Goal: Transaction & Acquisition: Purchase product/service

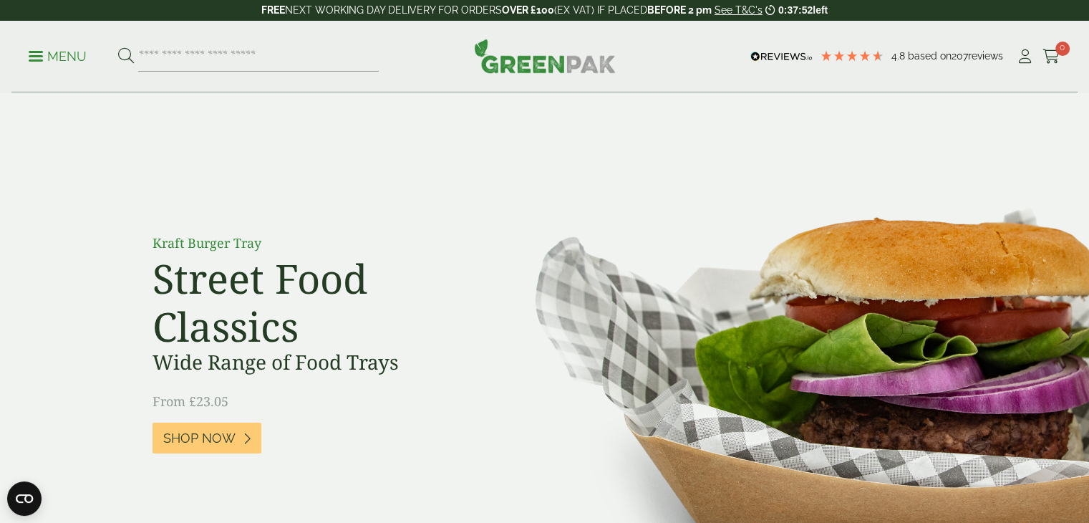
click at [42, 54] on p "Menu" at bounding box center [58, 56] width 58 height 17
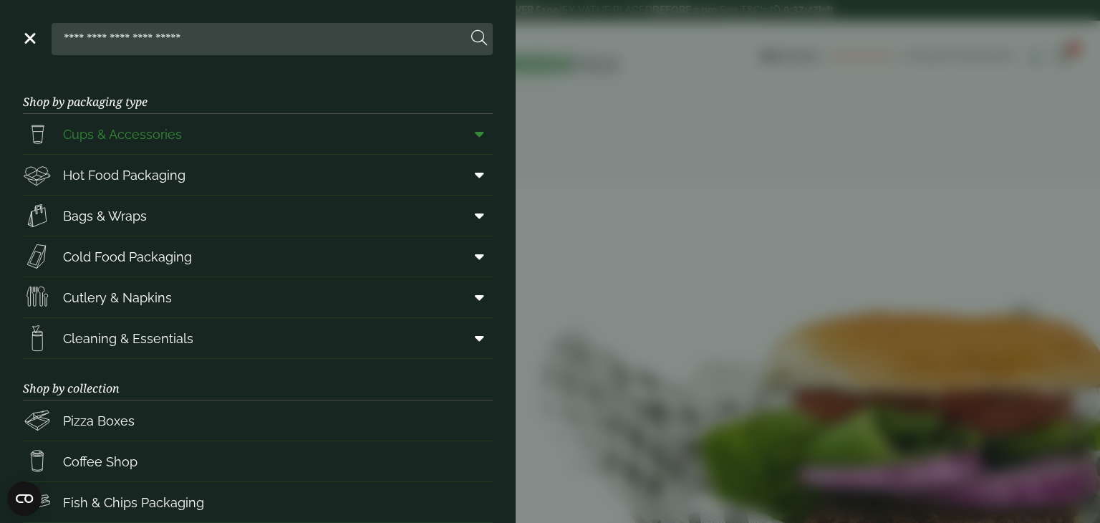
click at [475, 133] on icon at bounding box center [479, 134] width 9 height 14
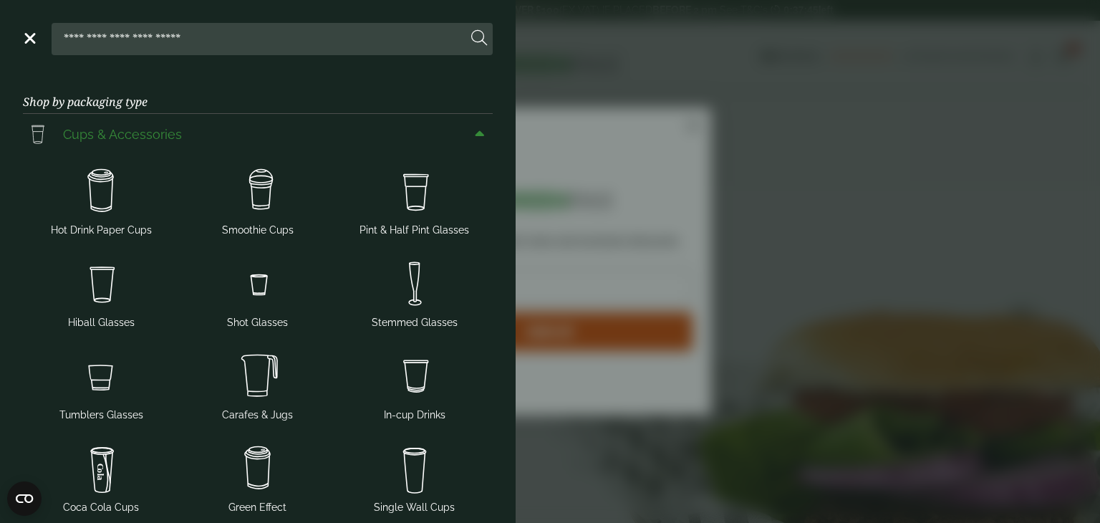
scroll to position [72, 0]
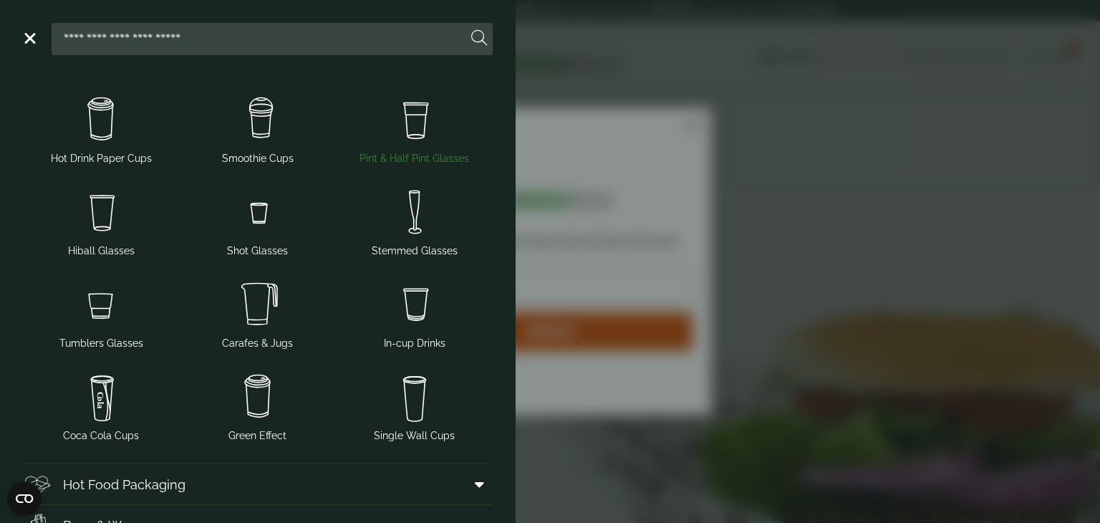
click at [400, 134] on img at bounding box center [414, 119] width 145 height 57
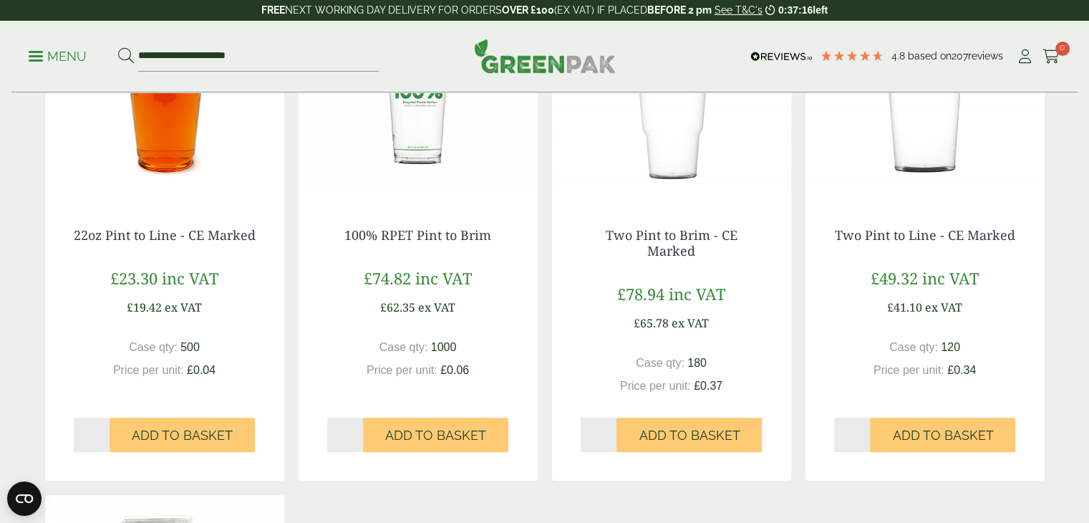
scroll to position [859, 0]
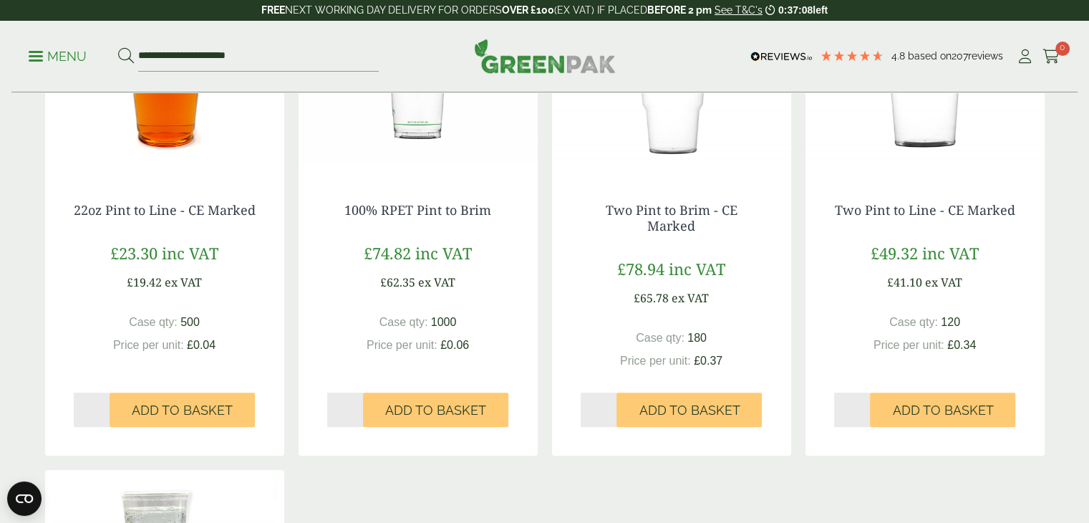
type input "*"
click at [106, 392] on input "*" at bounding box center [92, 409] width 37 height 34
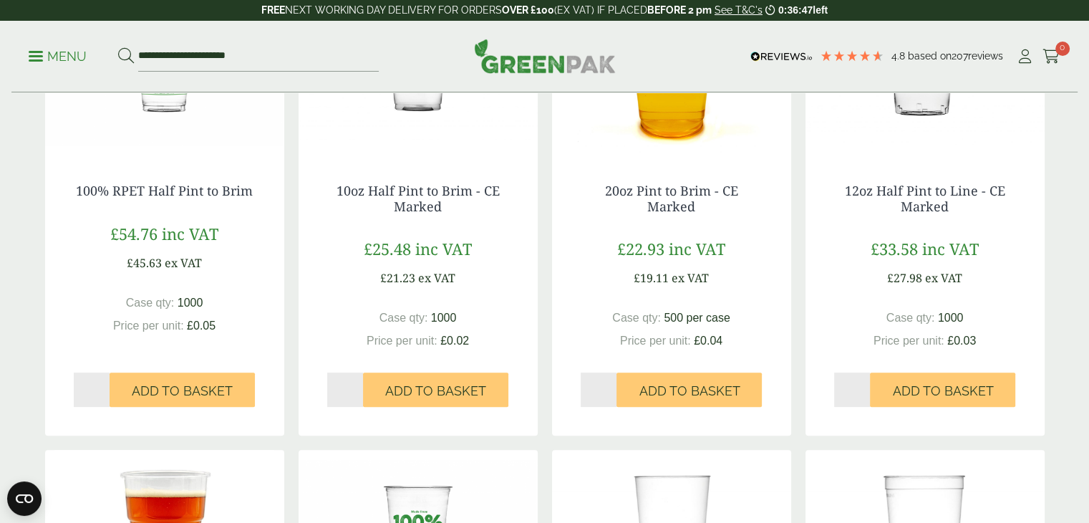
scroll to position [430, 0]
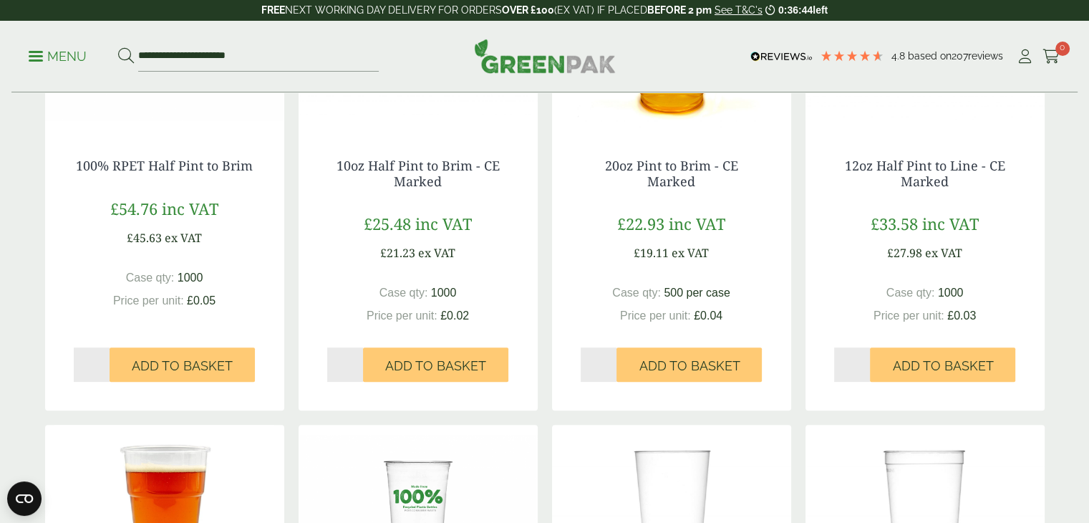
type input "*"
click at [867, 362] on input "*" at bounding box center [852, 364] width 37 height 34
click at [922, 364] on span "Add to Basket" at bounding box center [942, 366] width 101 height 16
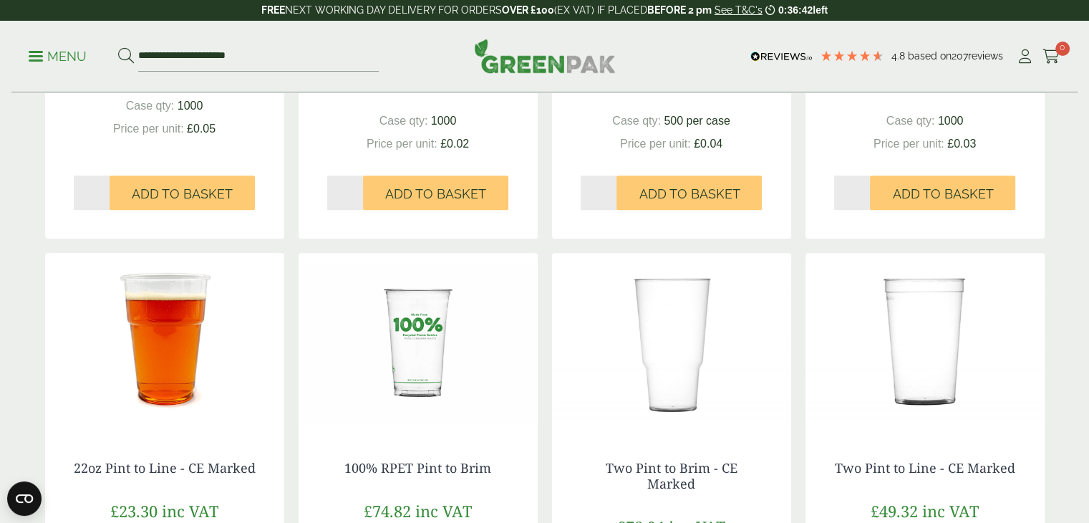
scroll to position [716, 0]
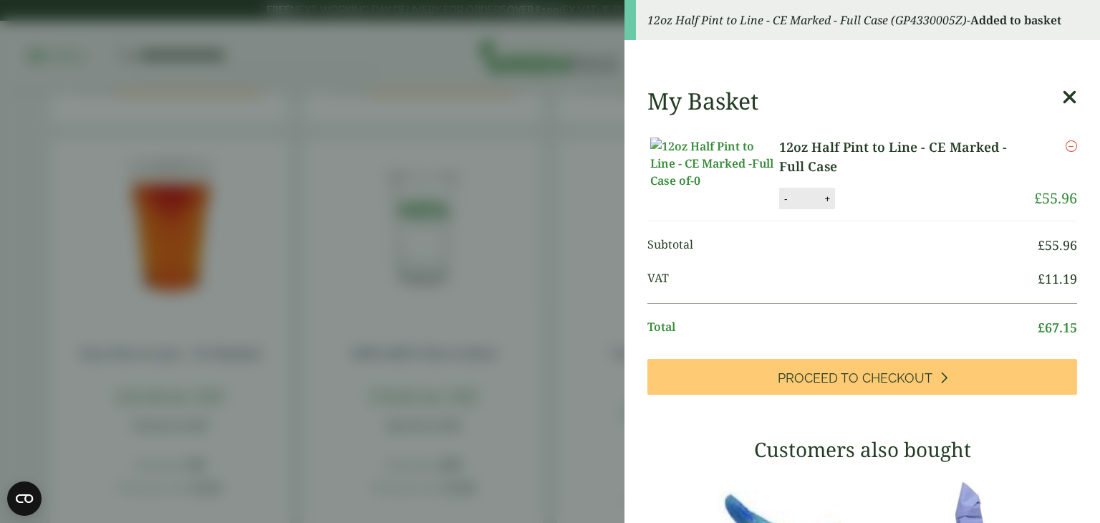
click at [1062, 95] on icon at bounding box center [1069, 97] width 15 height 20
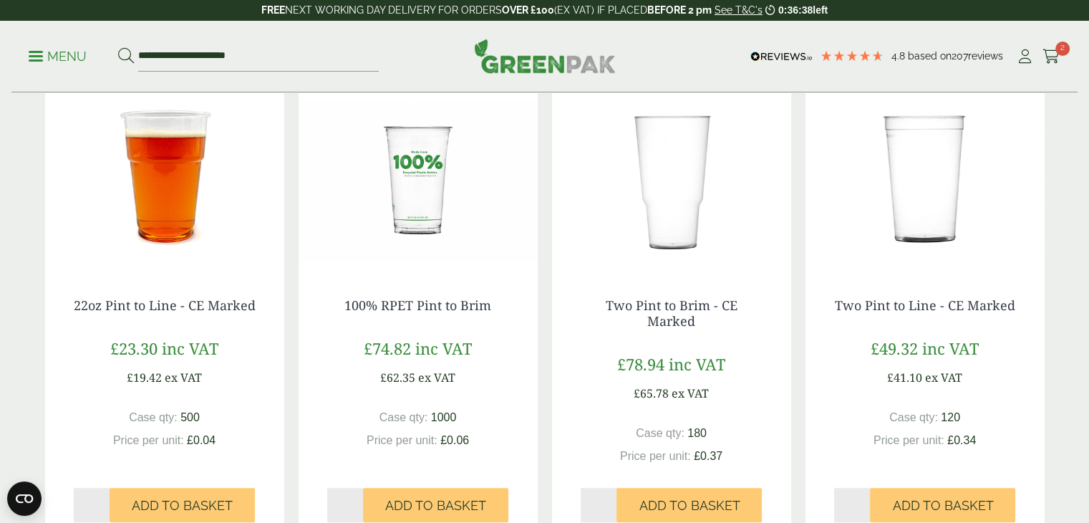
scroll to position [859, 0]
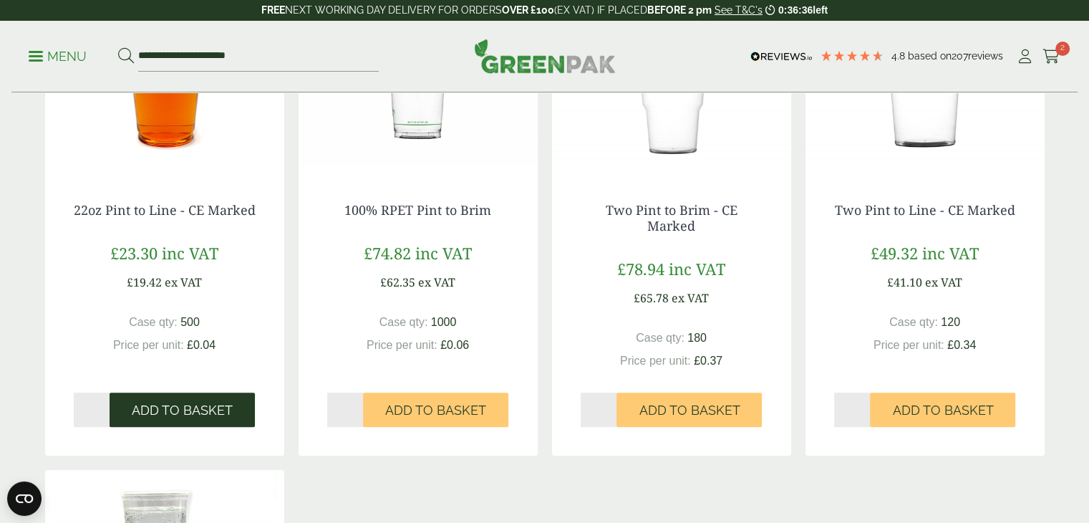
click at [189, 402] on span "Add to Basket" at bounding box center [182, 410] width 101 height 16
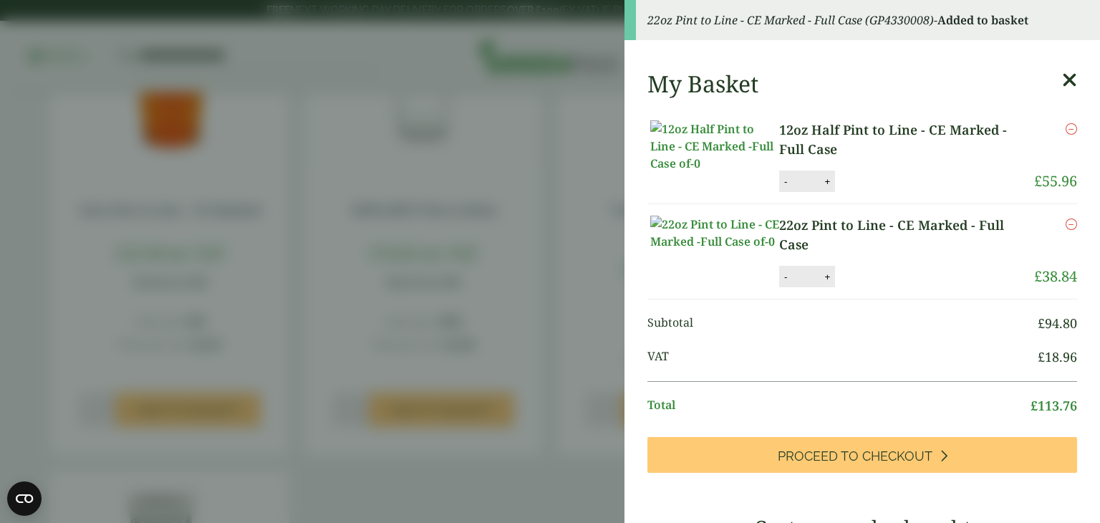
click at [1062, 82] on icon at bounding box center [1069, 80] width 15 height 20
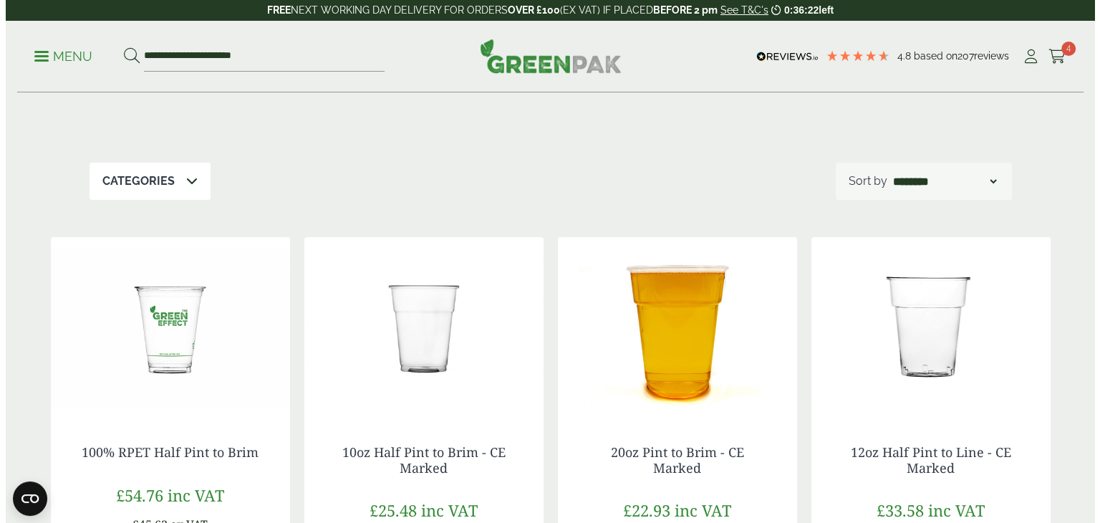
scroll to position [0, 0]
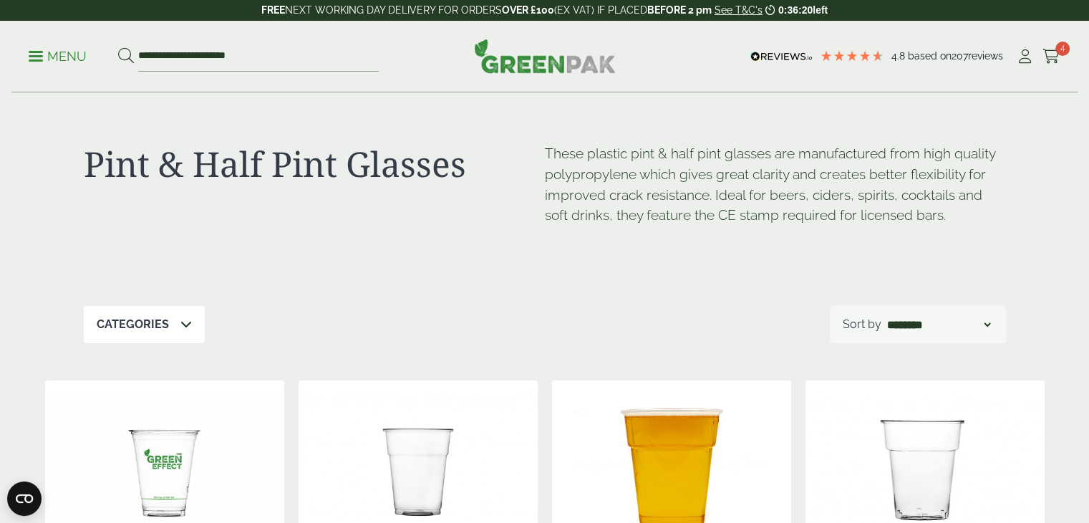
click at [37, 57] on p "Menu" at bounding box center [58, 56] width 58 height 17
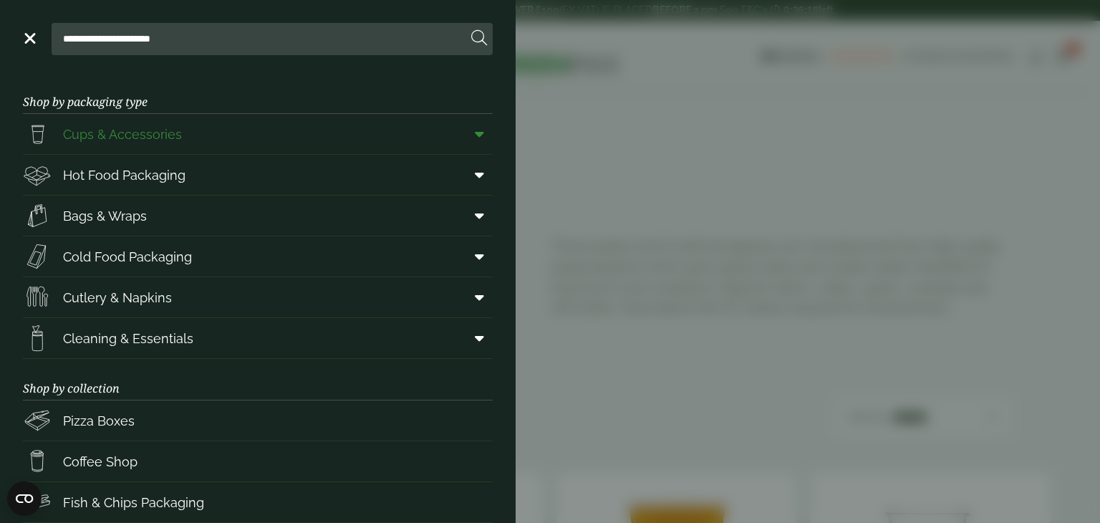
click at [475, 131] on icon at bounding box center [479, 134] width 9 height 14
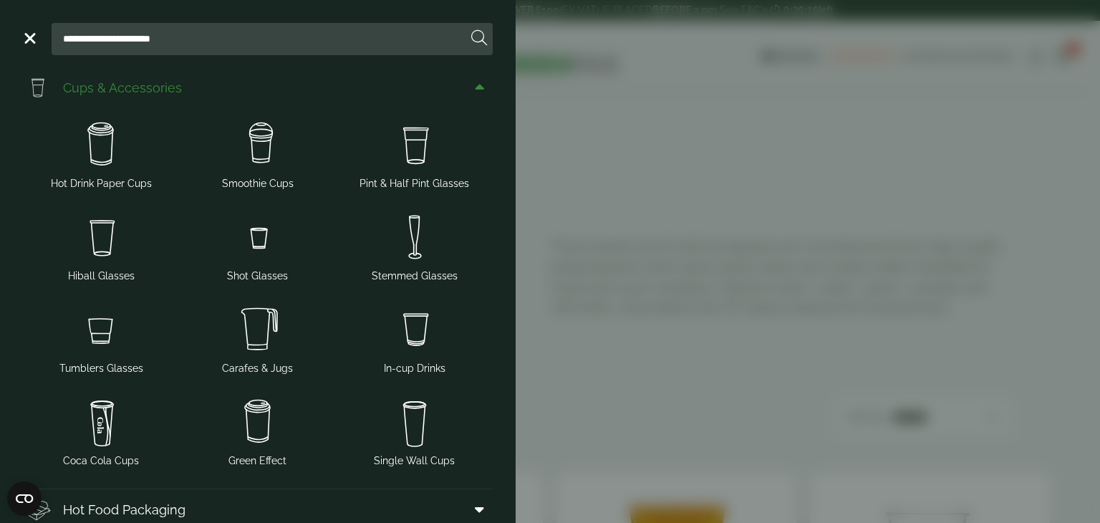
scroll to position [72, 0]
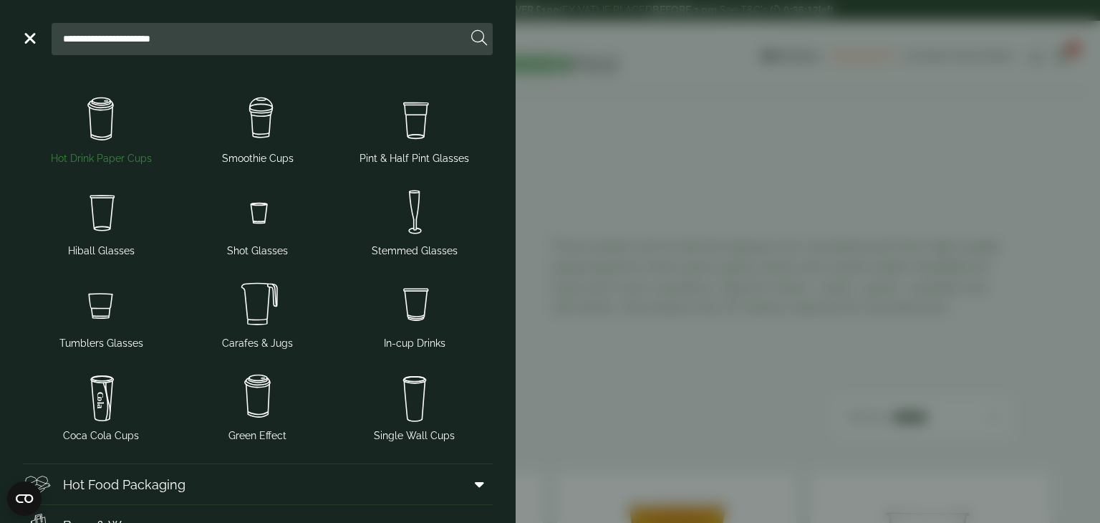
click at [97, 113] on img at bounding box center [101, 119] width 145 height 57
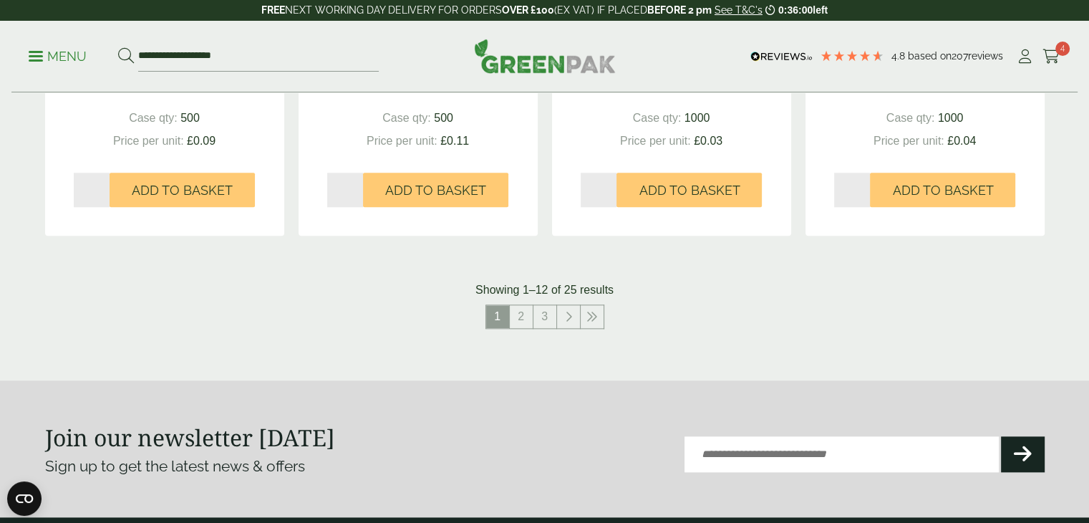
scroll to position [1576, 0]
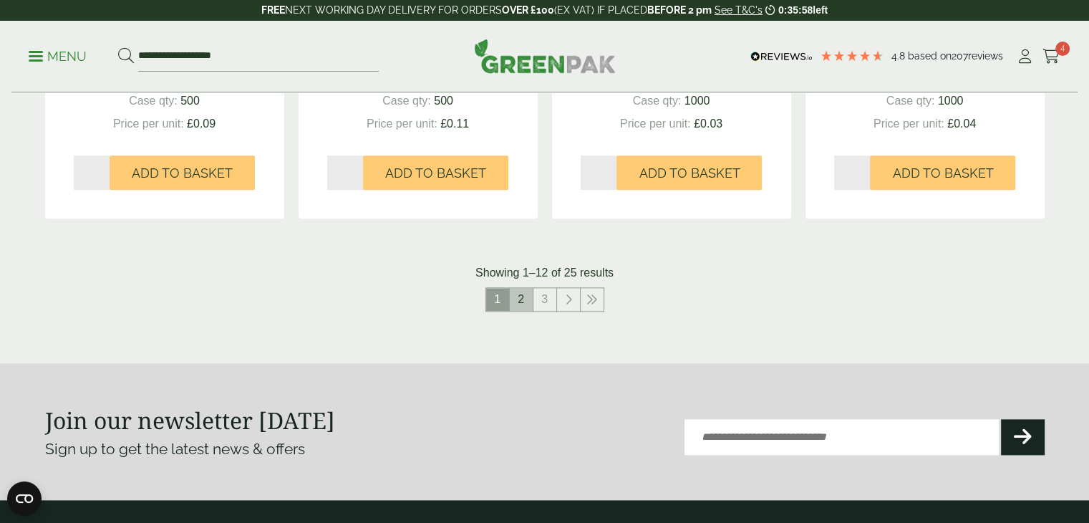
click at [524, 302] on link "2" at bounding box center [521, 299] width 23 height 23
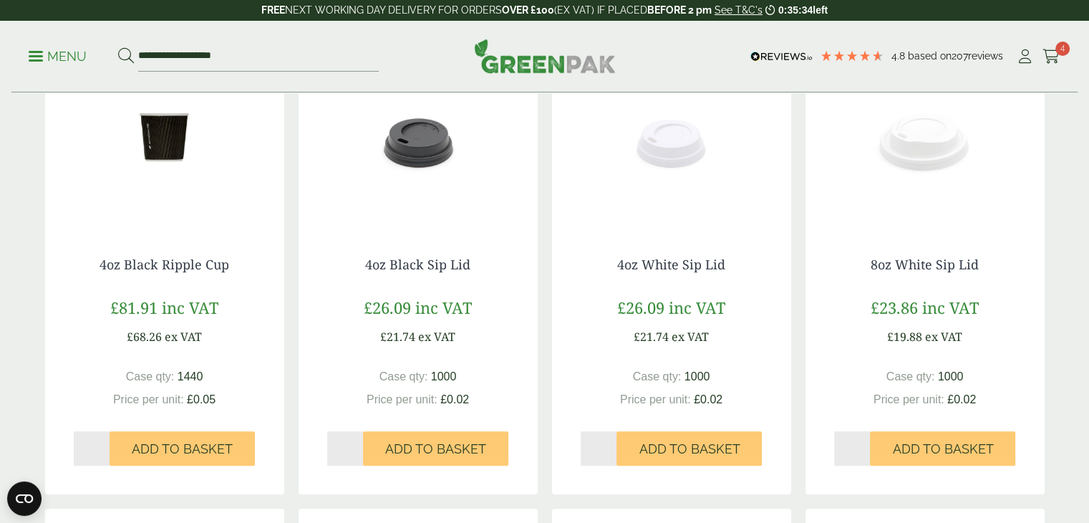
scroll to position [859, 0]
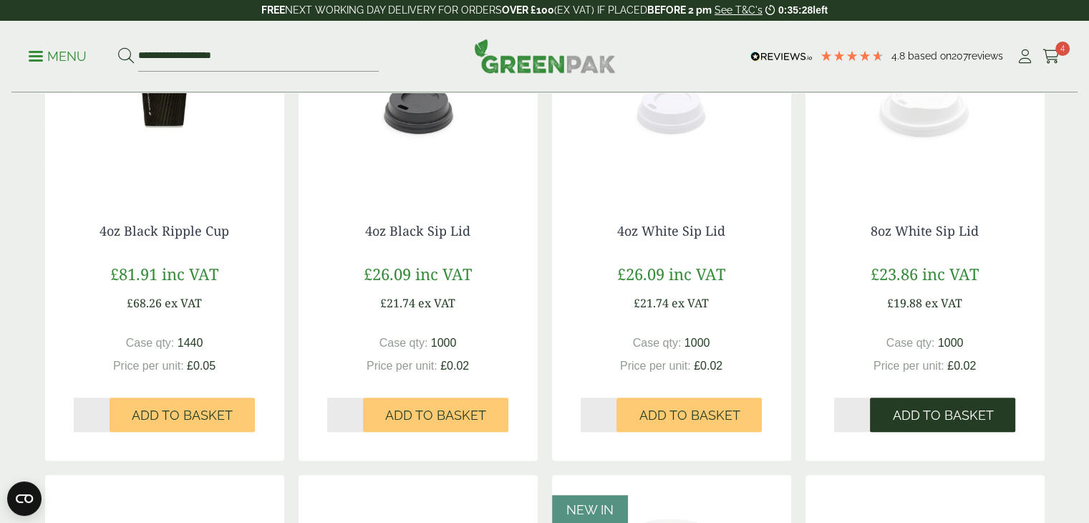
click at [963, 418] on span "Add to Basket" at bounding box center [942, 415] width 101 height 16
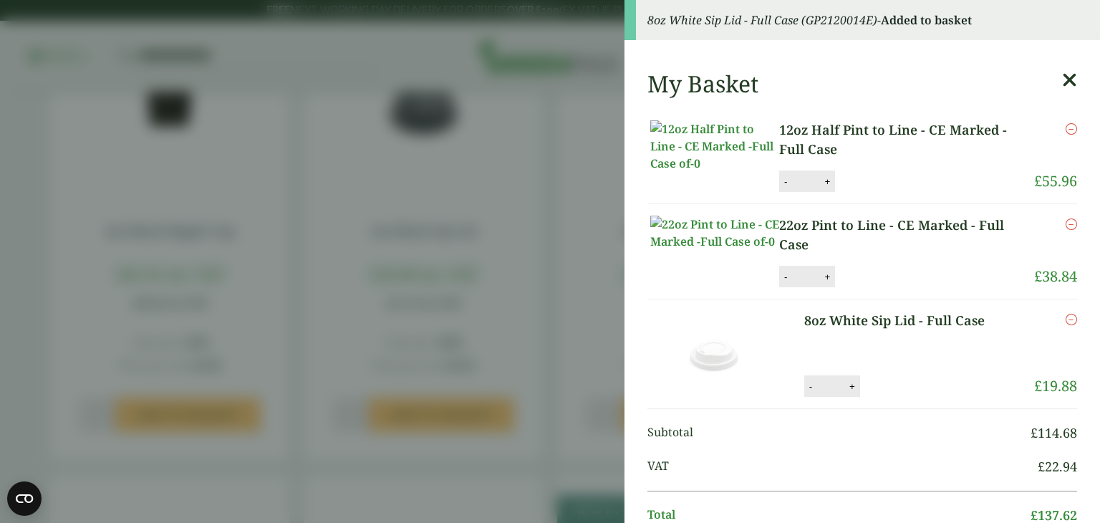
click at [1062, 77] on icon at bounding box center [1069, 80] width 15 height 20
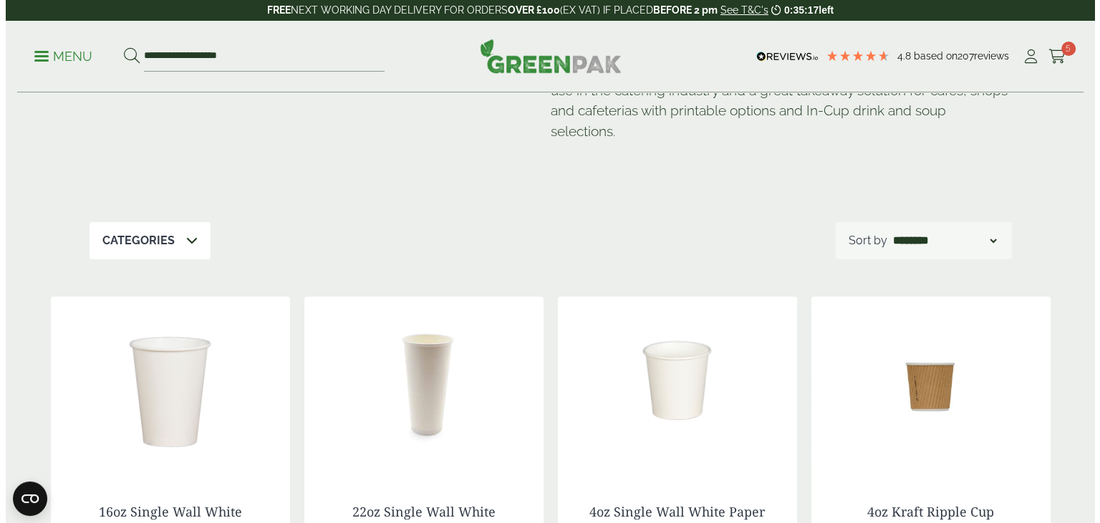
scroll to position [0, 0]
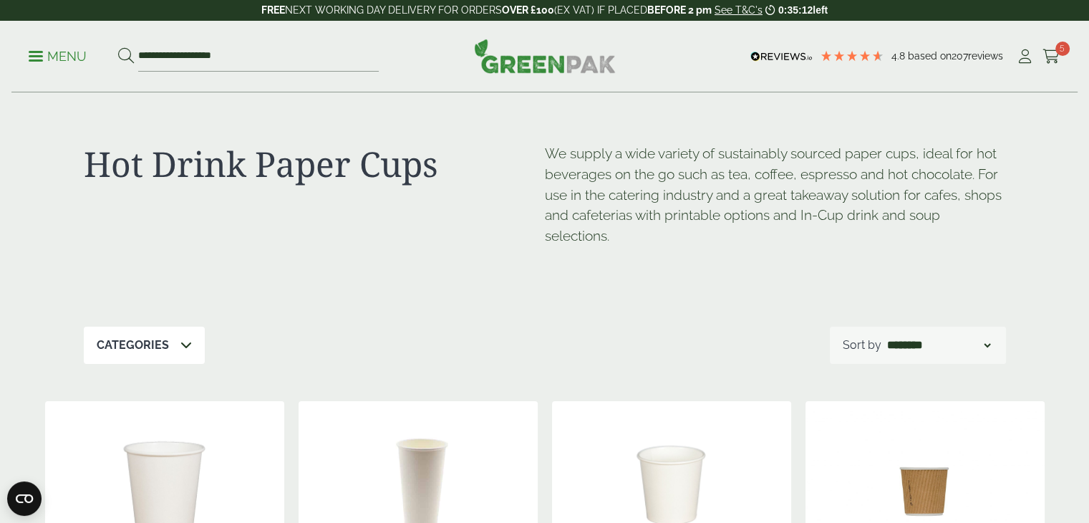
click at [37, 55] on span at bounding box center [36, 56] width 14 height 2
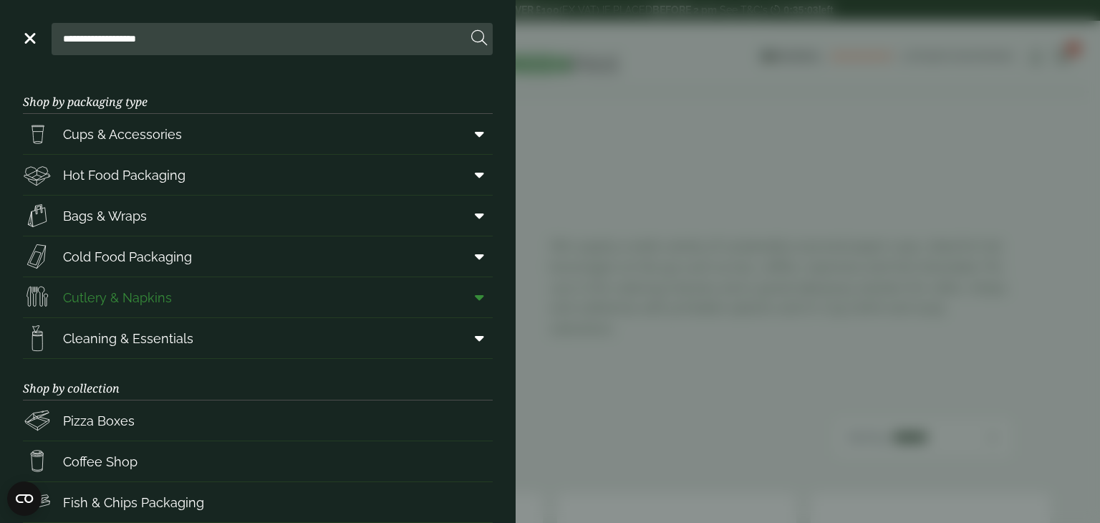
click at [475, 295] on icon at bounding box center [479, 297] width 9 height 14
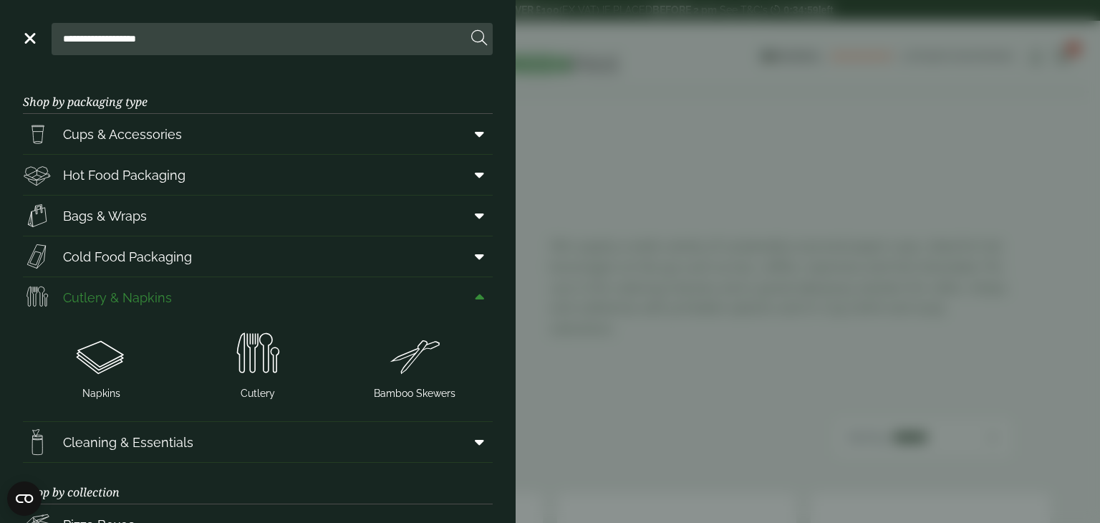
scroll to position [72, 0]
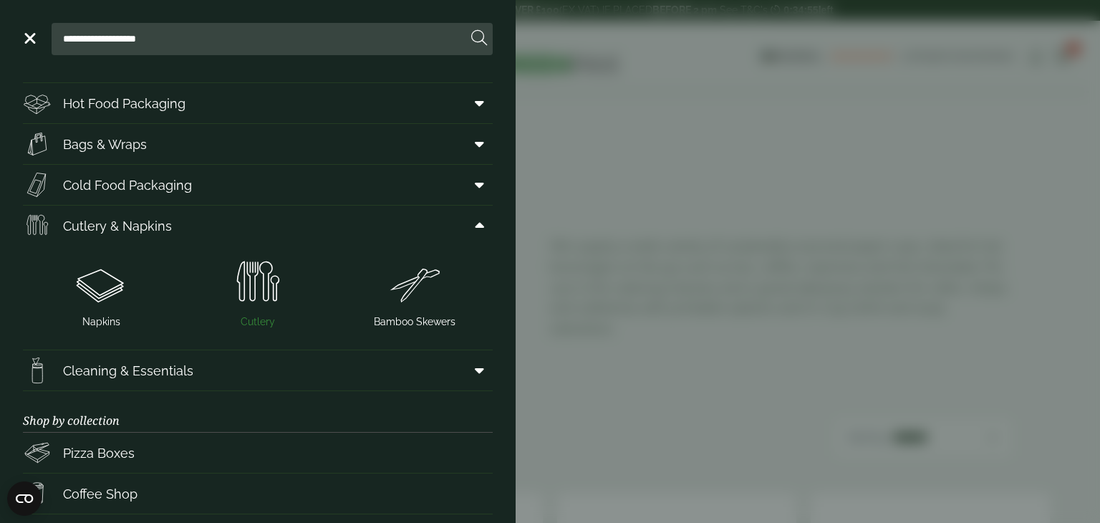
click at [251, 294] on img at bounding box center [257, 282] width 145 height 57
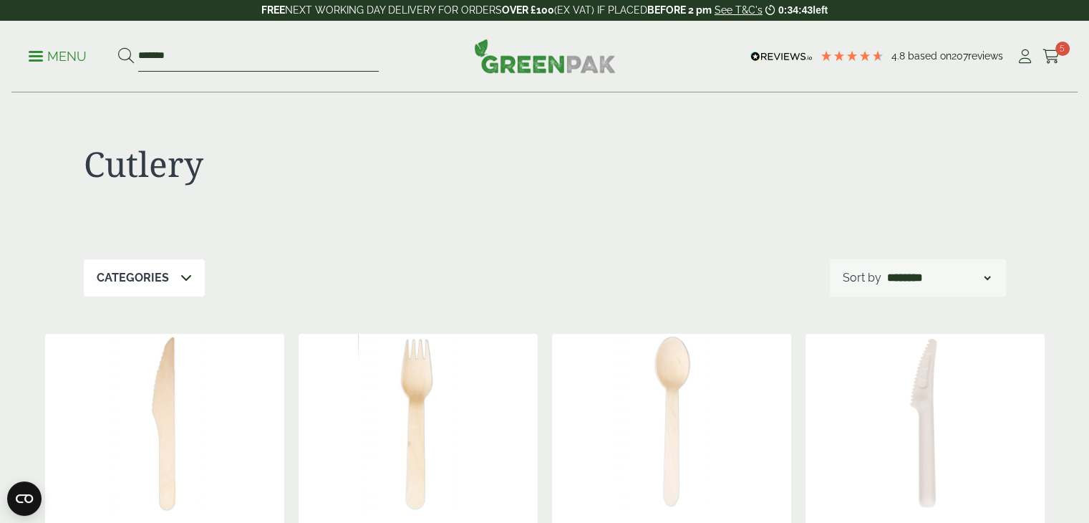
click at [233, 54] on input "*******" at bounding box center [258, 57] width 241 height 30
type input "*"
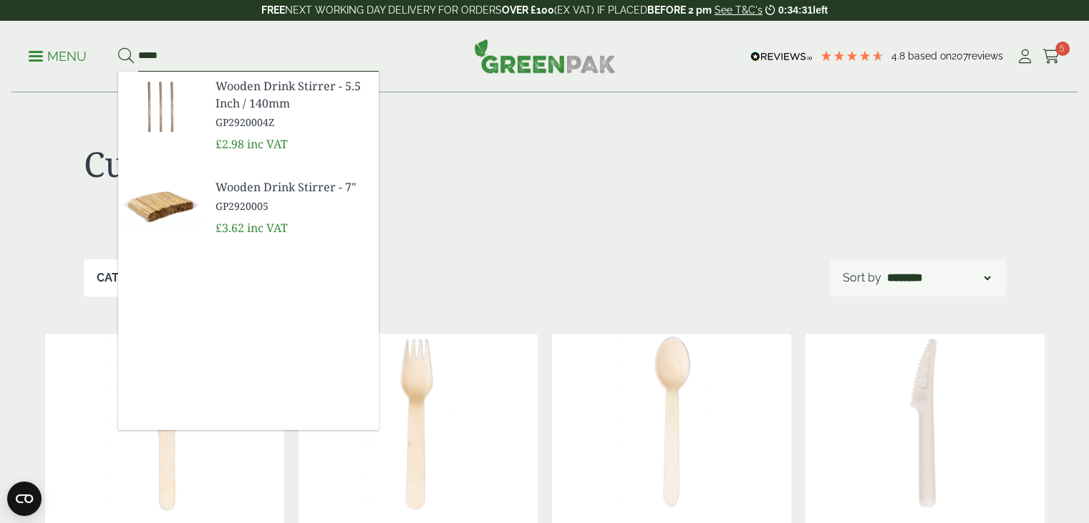
type input "*****"
click at [244, 188] on span "Wooden Drink Stirrer - 7"" at bounding box center [292, 186] width 152 height 17
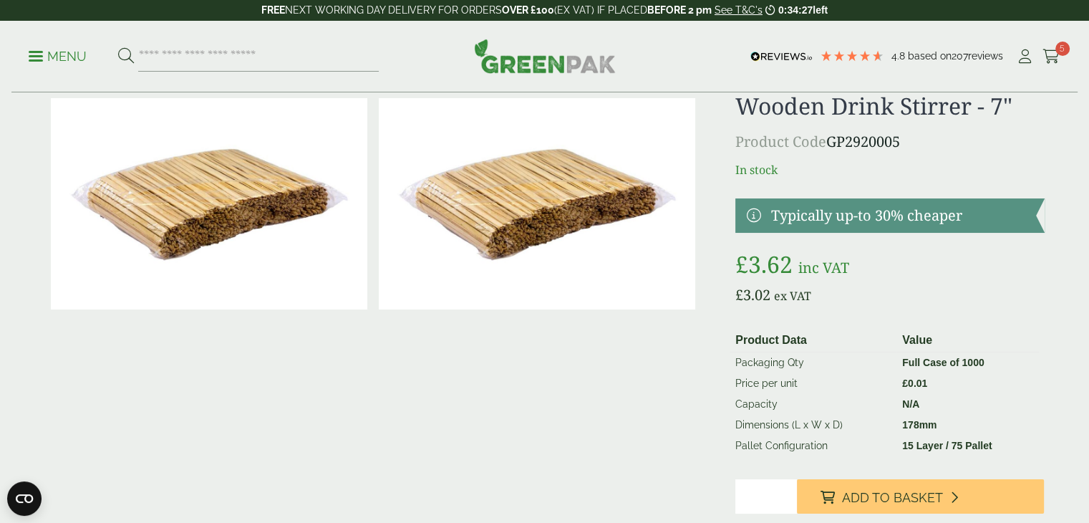
scroll to position [72, 0]
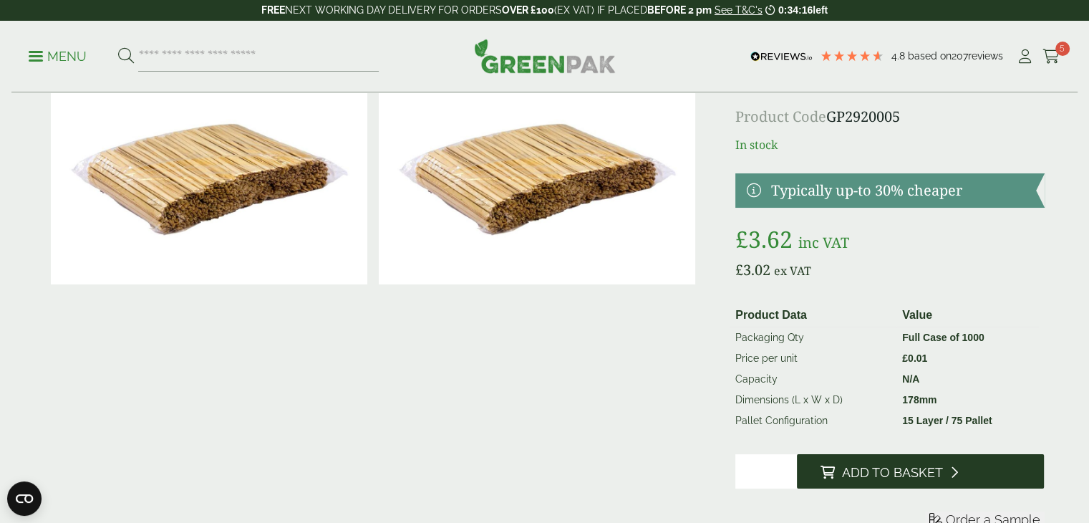
click at [873, 468] on span "Add to Basket" at bounding box center [891, 473] width 101 height 16
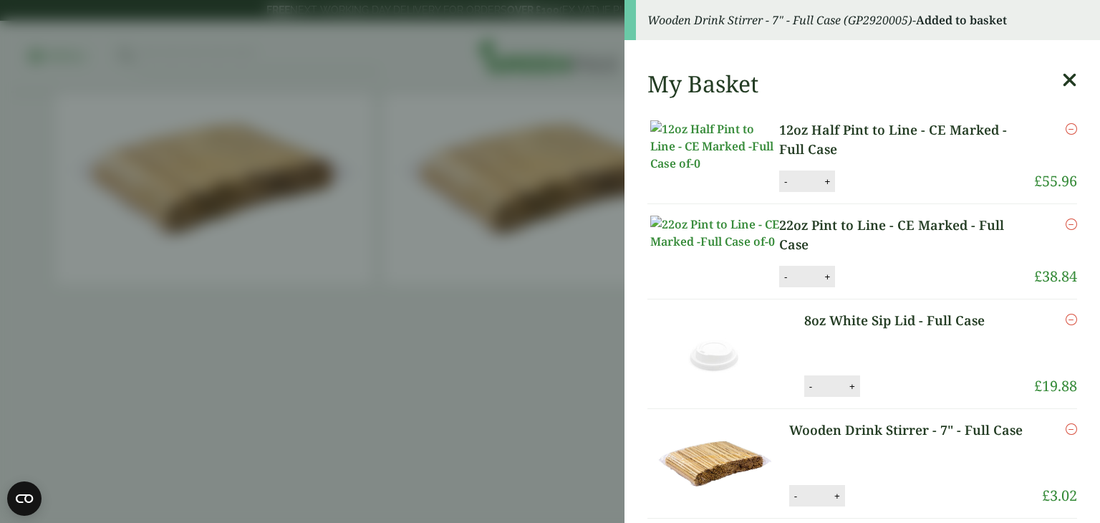
click at [1062, 78] on icon at bounding box center [1069, 80] width 15 height 20
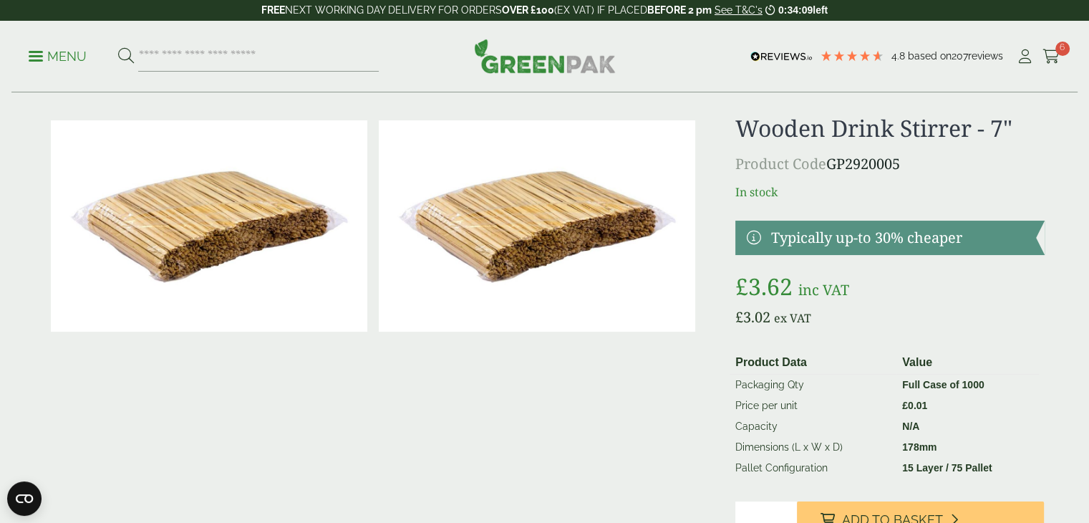
scroll to position [0, 0]
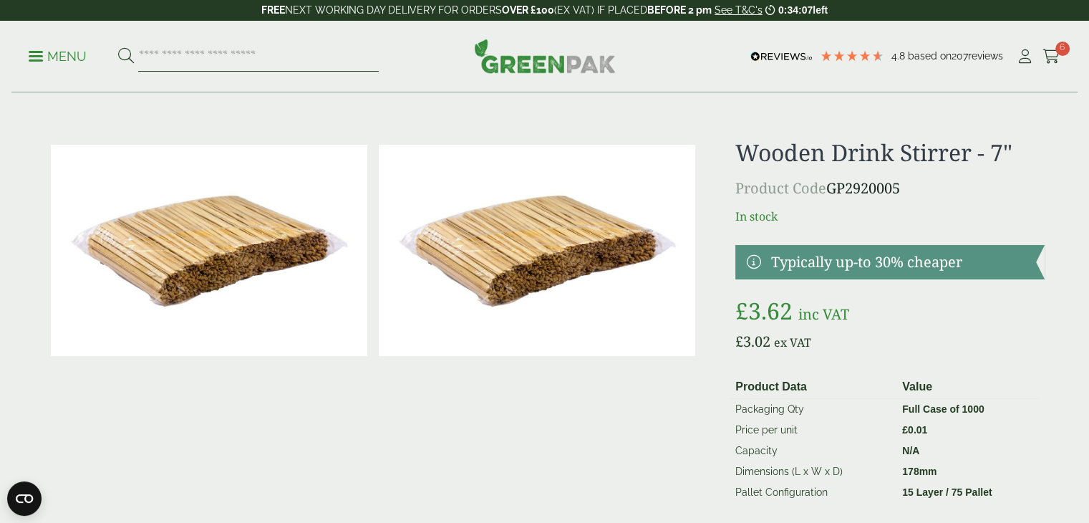
click at [188, 54] on input "search" at bounding box center [258, 57] width 241 height 30
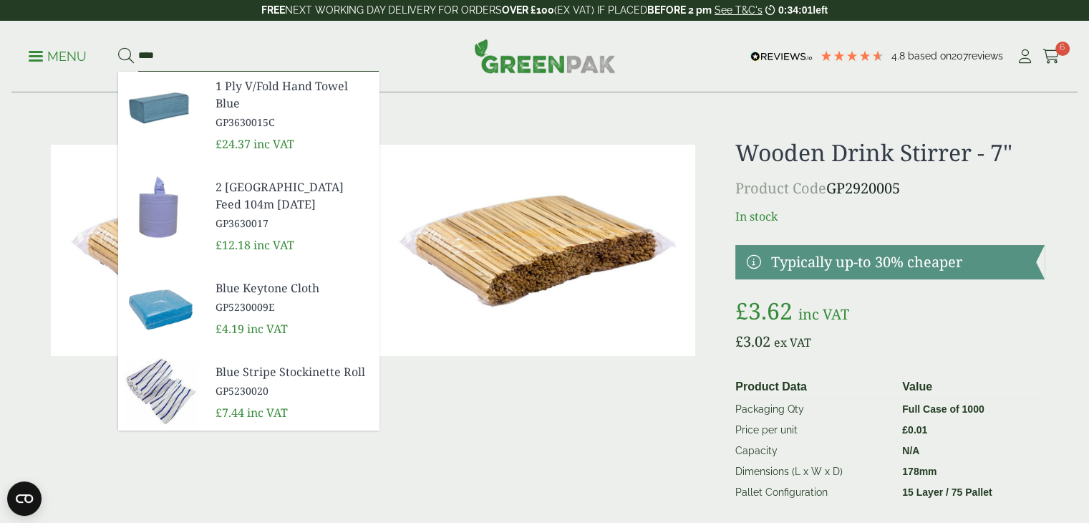
type input "****"
click at [243, 190] on span "2 [GEOGRAPHIC_DATA] Feed 104m [DATE]" at bounding box center [292, 195] width 152 height 34
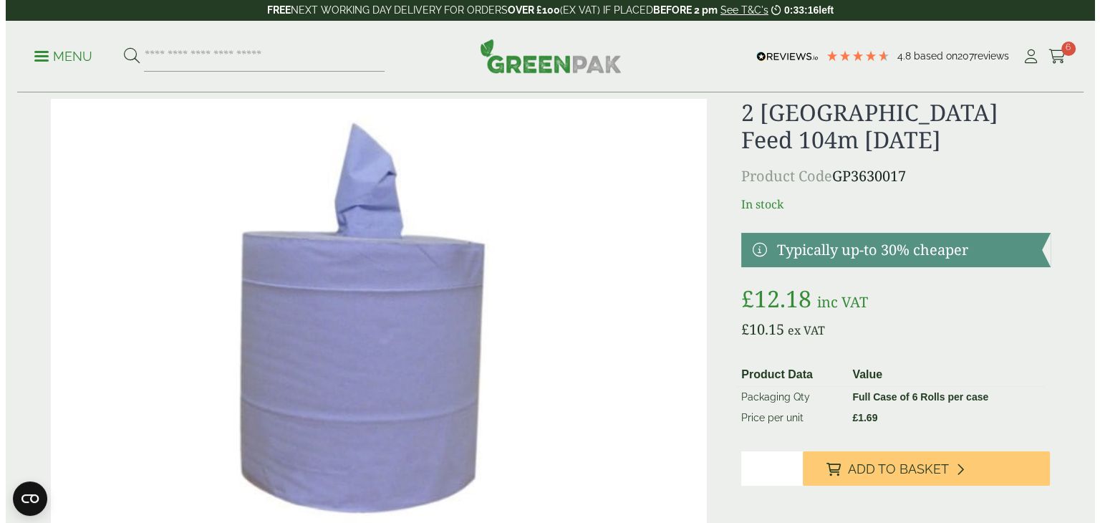
scroll to position [72, 0]
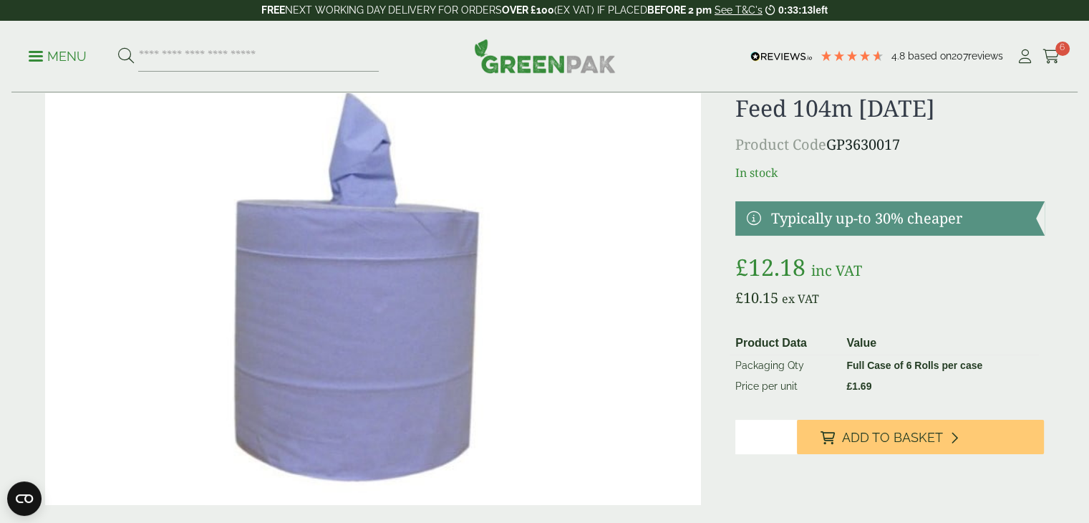
click at [766, 435] on input "*" at bounding box center [767, 437] width 62 height 34
click at [786, 432] on input "*" at bounding box center [767, 437] width 62 height 34
type input "*"
click at [786, 432] on input "*" at bounding box center [767, 437] width 62 height 34
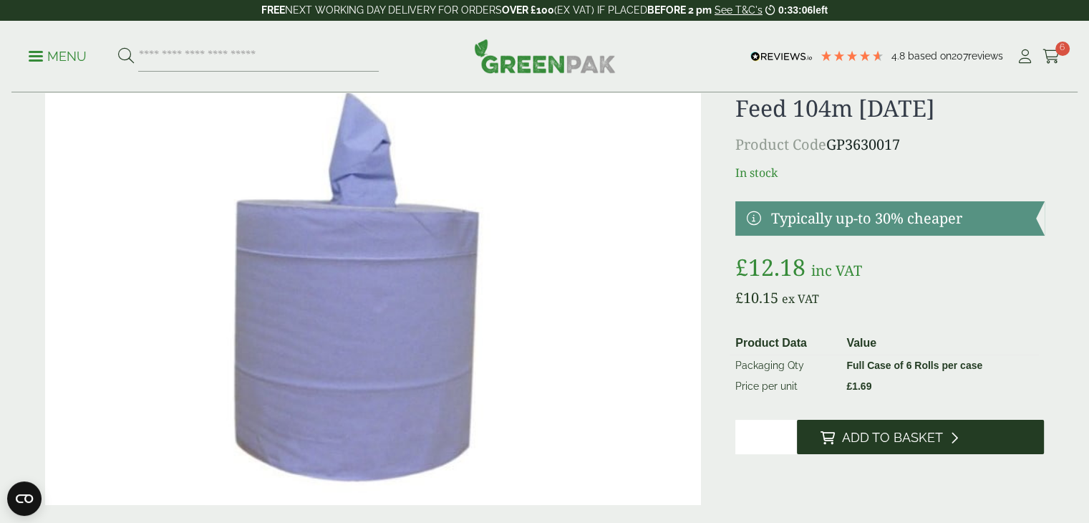
click at [953, 434] on icon at bounding box center [954, 437] width 8 height 13
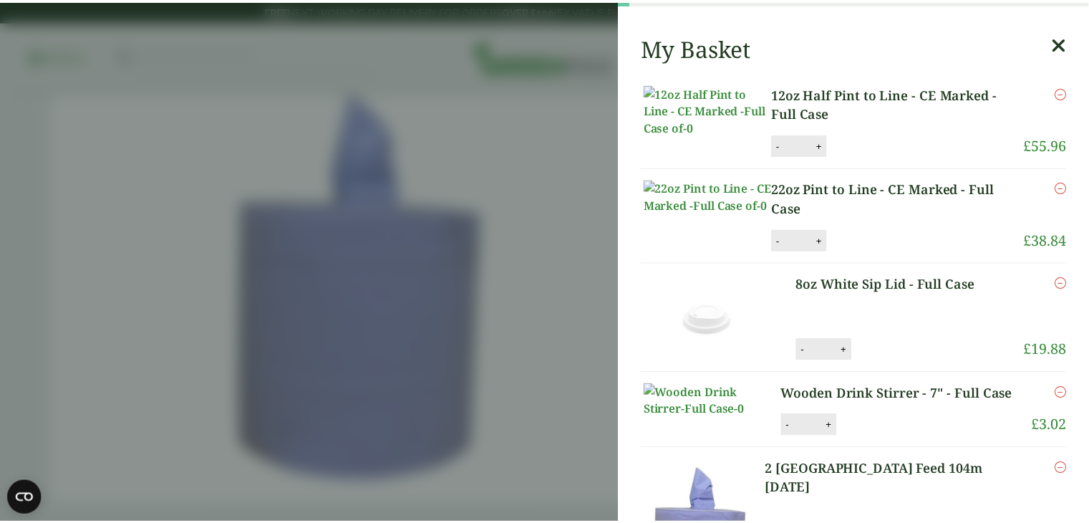
scroll to position [0, 0]
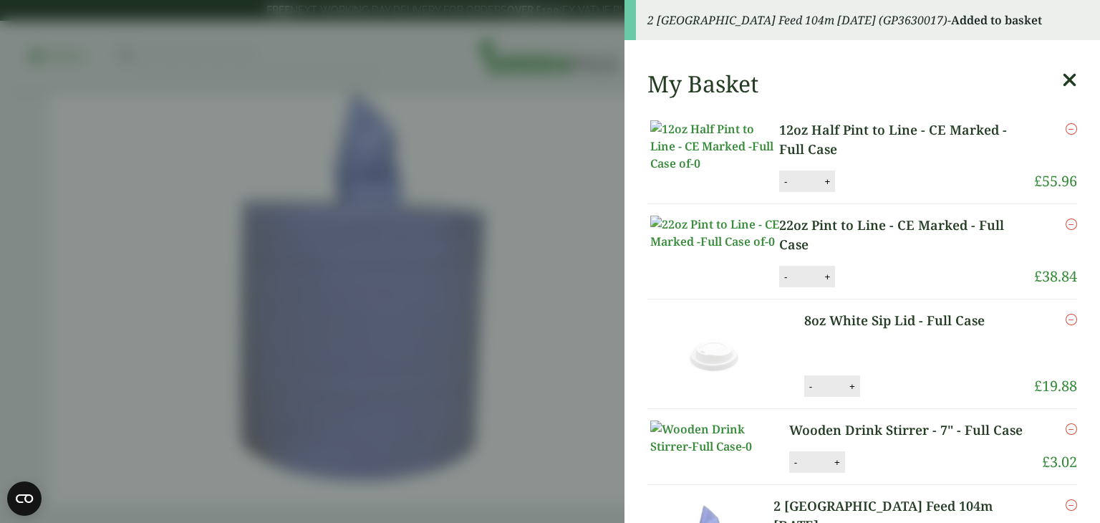
click at [1062, 79] on icon at bounding box center [1069, 80] width 15 height 20
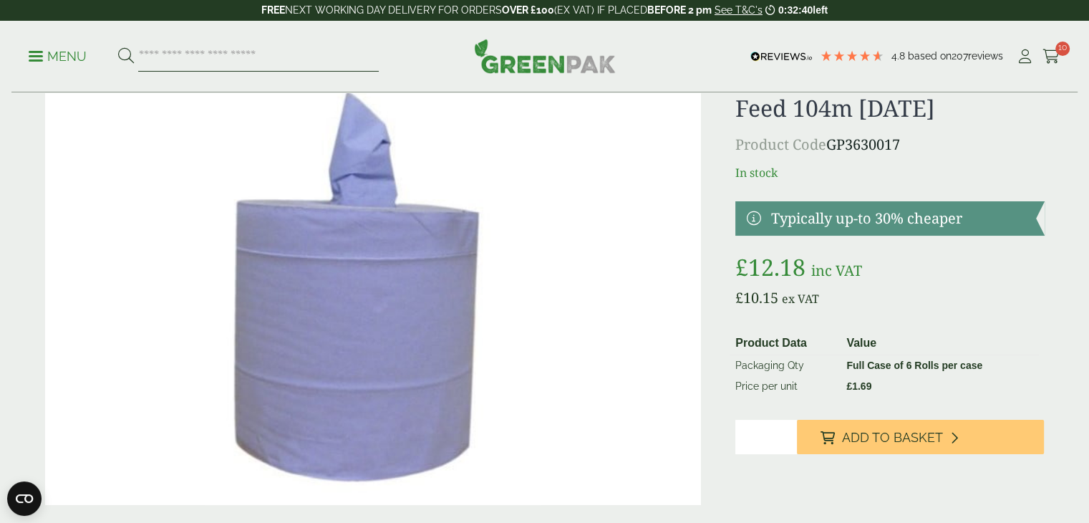
click at [160, 59] on input "search" at bounding box center [258, 57] width 241 height 30
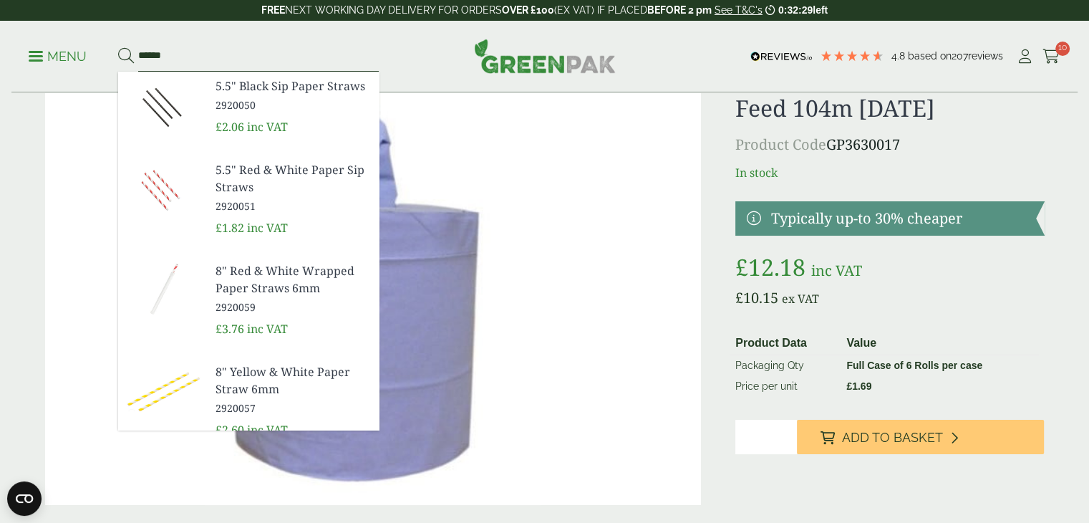
type input "******"
click at [223, 95] on span "5.5" Black Sip Paper Straws" at bounding box center [292, 85] width 152 height 17
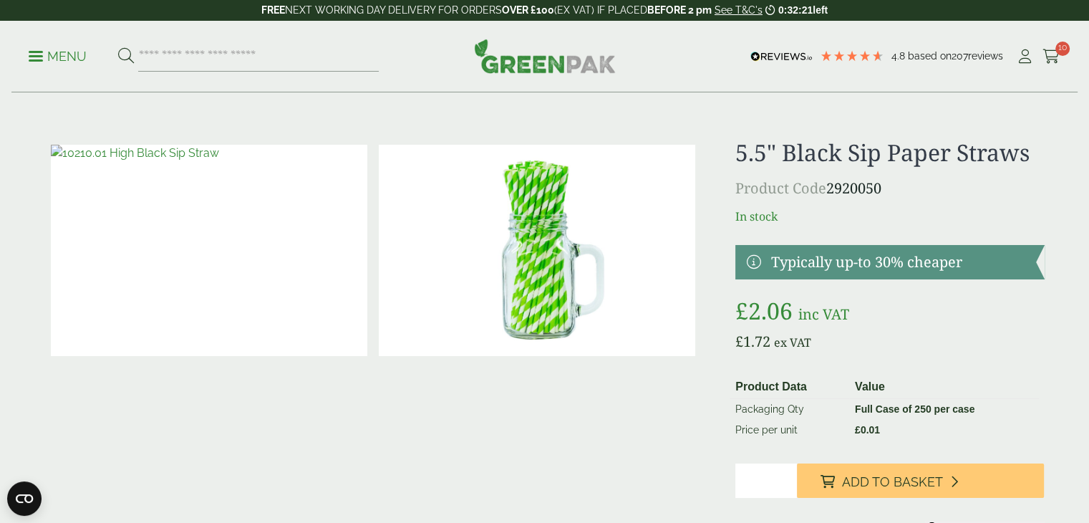
click at [210, 250] on img at bounding box center [209, 250] width 317 height 211
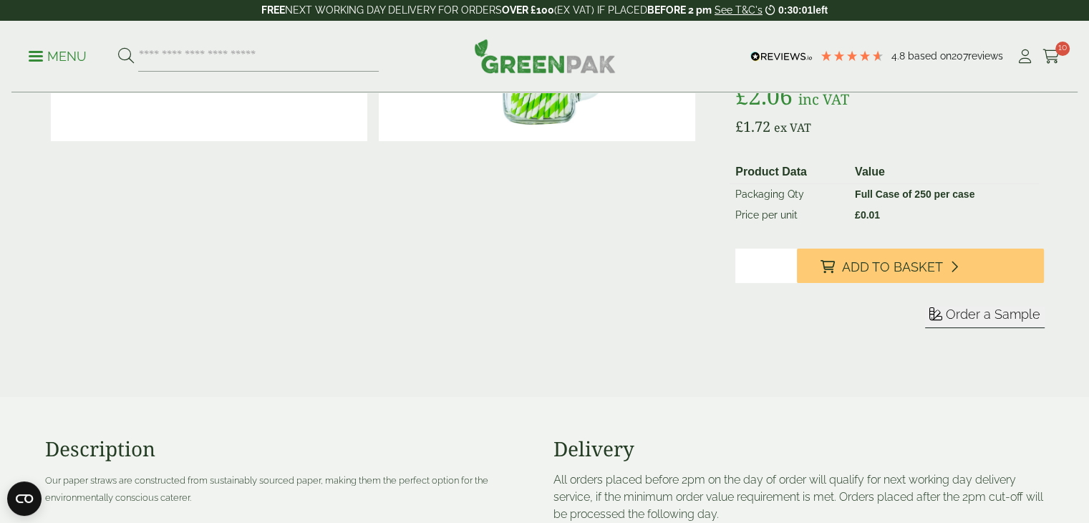
scroll to position [72, 0]
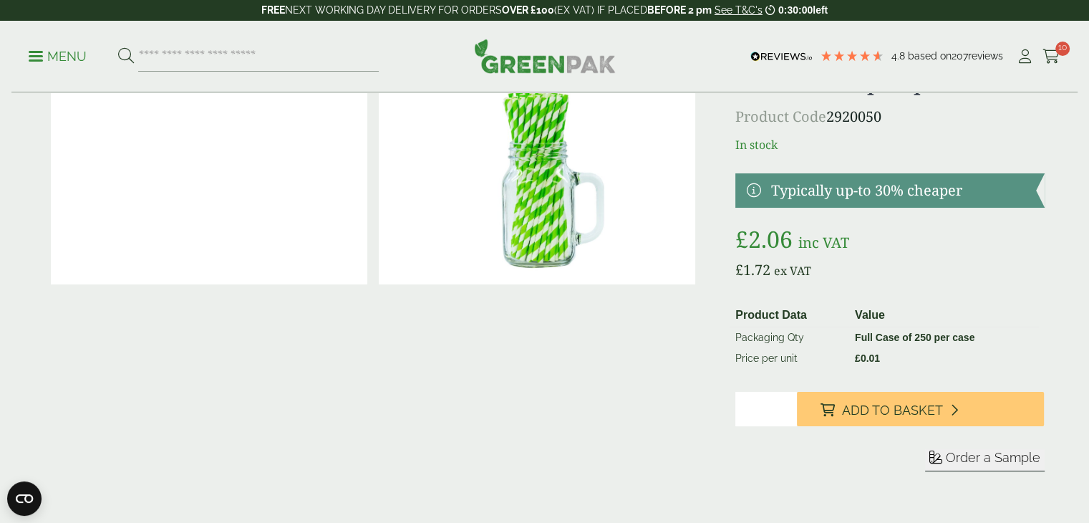
click at [550, 124] on img at bounding box center [537, 178] width 317 height 211
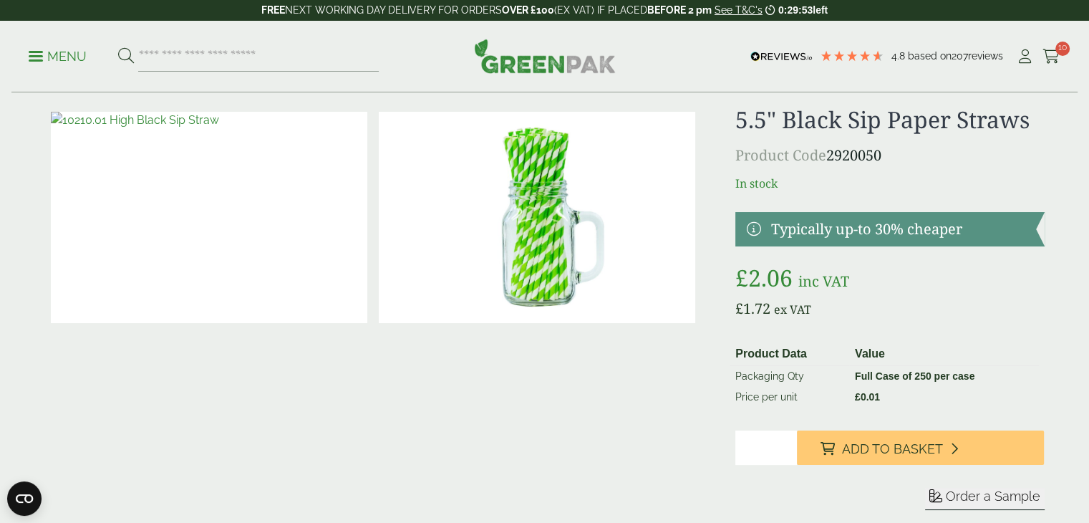
scroll to position [0, 0]
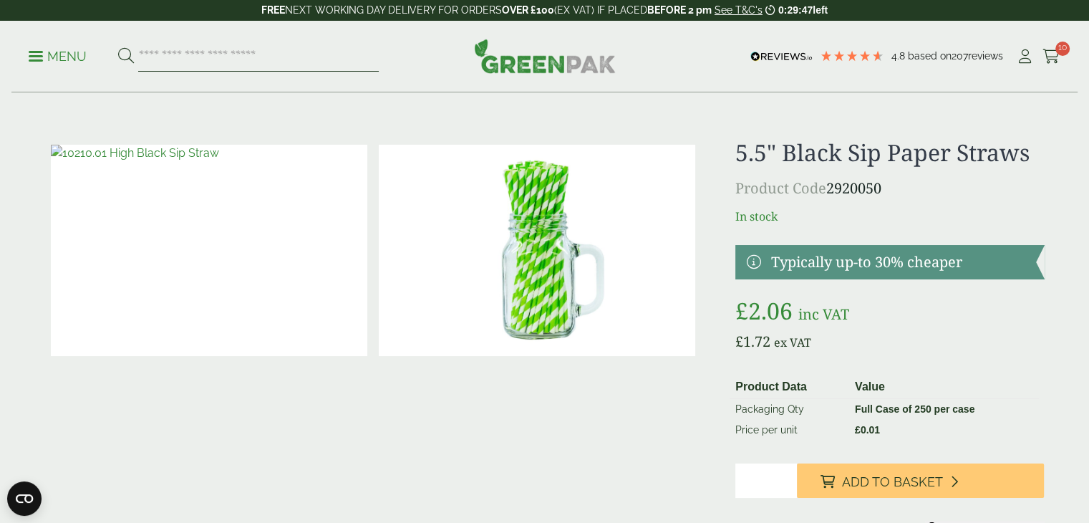
click at [163, 55] on input "search" at bounding box center [258, 57] width 241 height 30
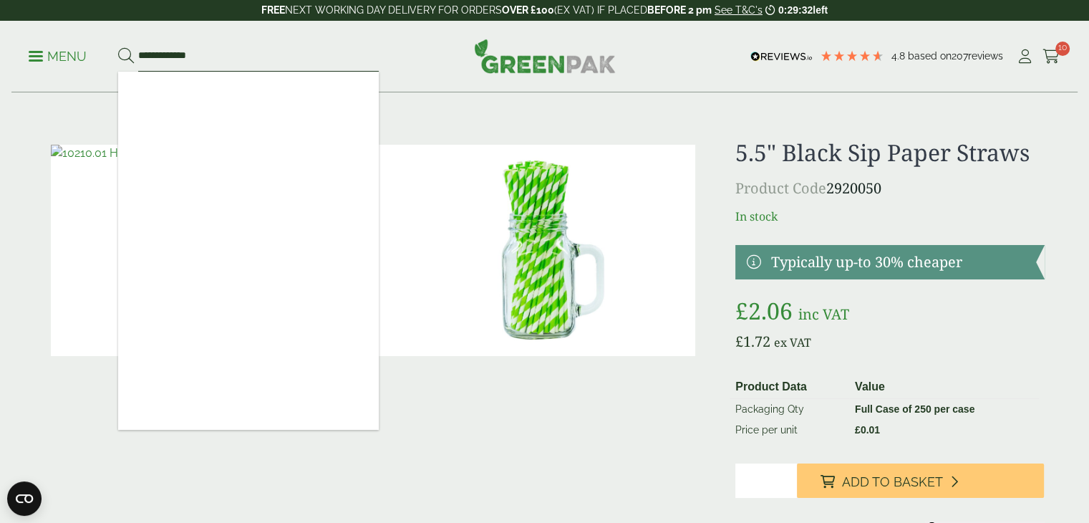
type input "**********"
click at [118, 47] on button at bounding box center [126, 56] width 16 height 19
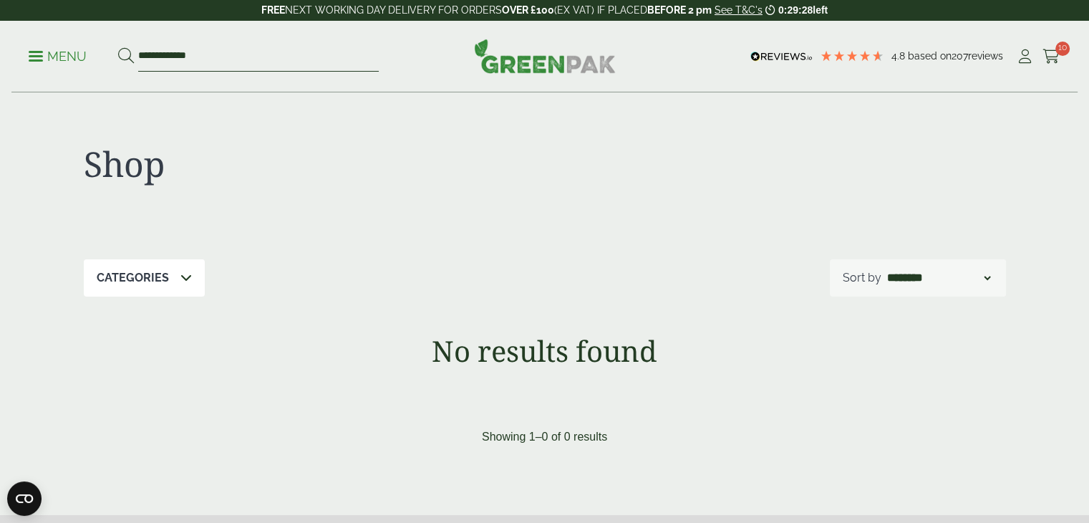
click at [166, 54] on input "**********" at bounding box center [258, 57] width 241 height 30
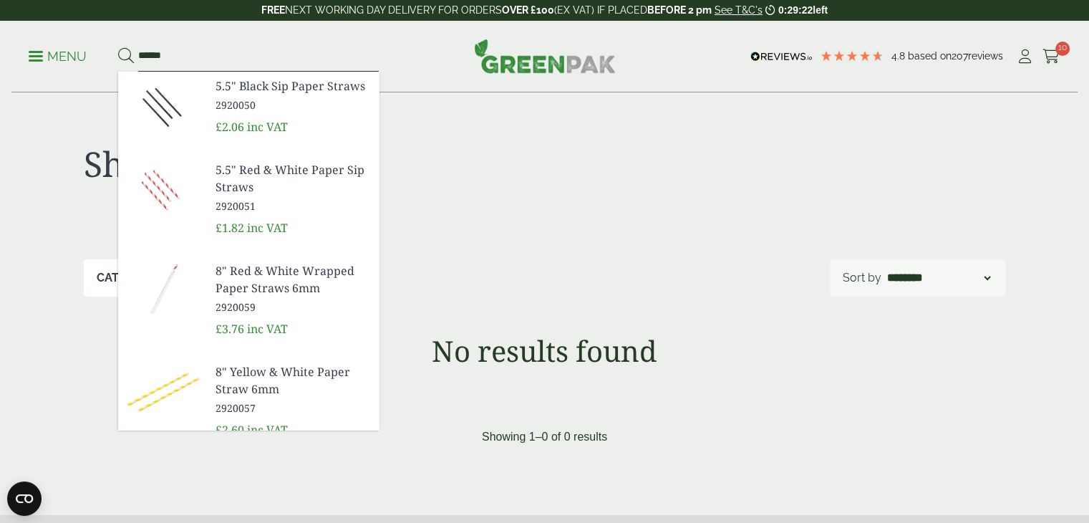
type input "******"
click at [118, 47] on button at bounding box center [126, 56] width 16 height 19
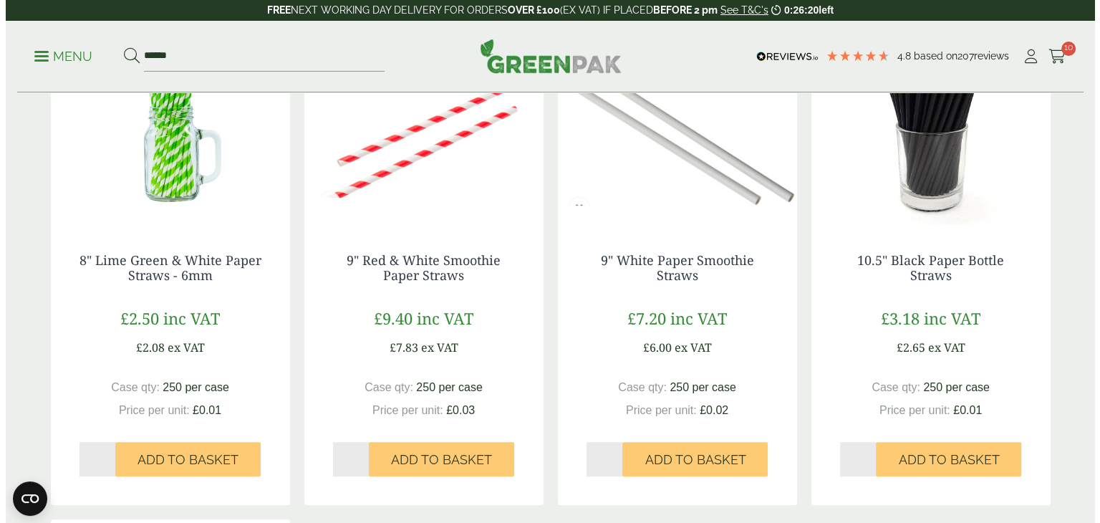
scroll to position [788, 0]
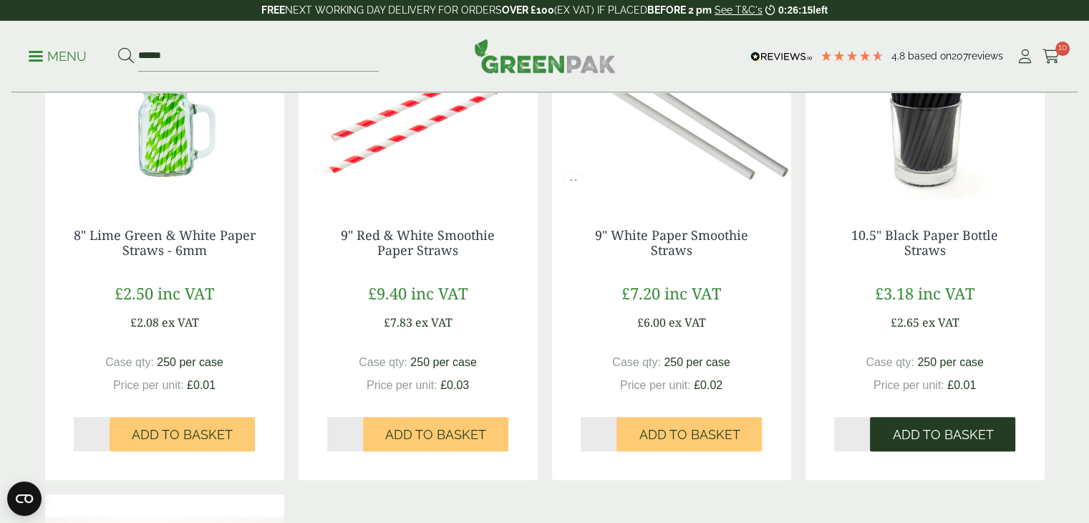
click at [932, 428] on span "Add to Basket" at bounding box center [942, 435] width 101 height 16
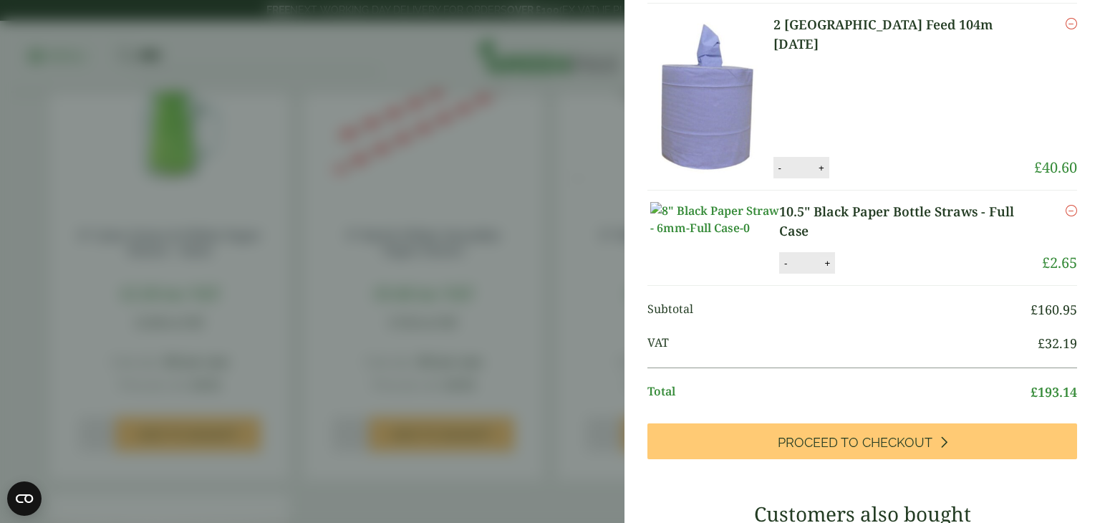
scroll to position [371, 0]
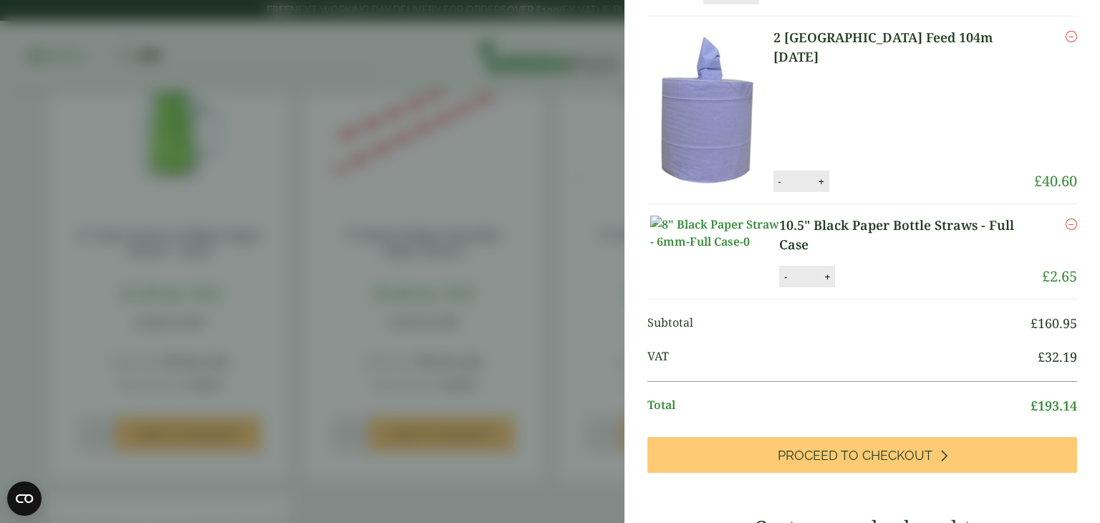
click at [825, 283] on button "+" at bounding box center [827, 277] width 14 height 12
type input "*"
click at [862, 288] on button "Update" at bounding box center [874, 276] width 72 height 21
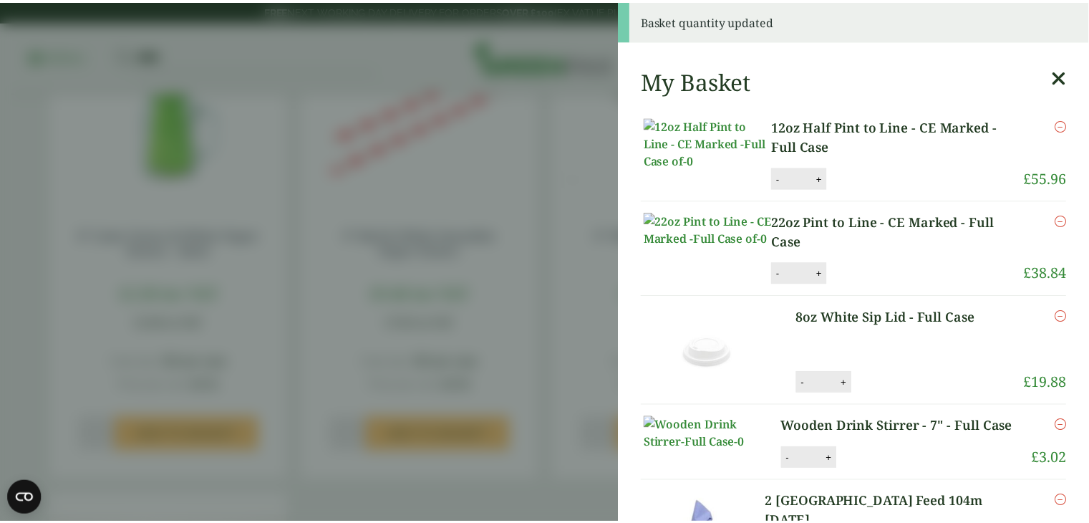
scroll to position [0, 0]
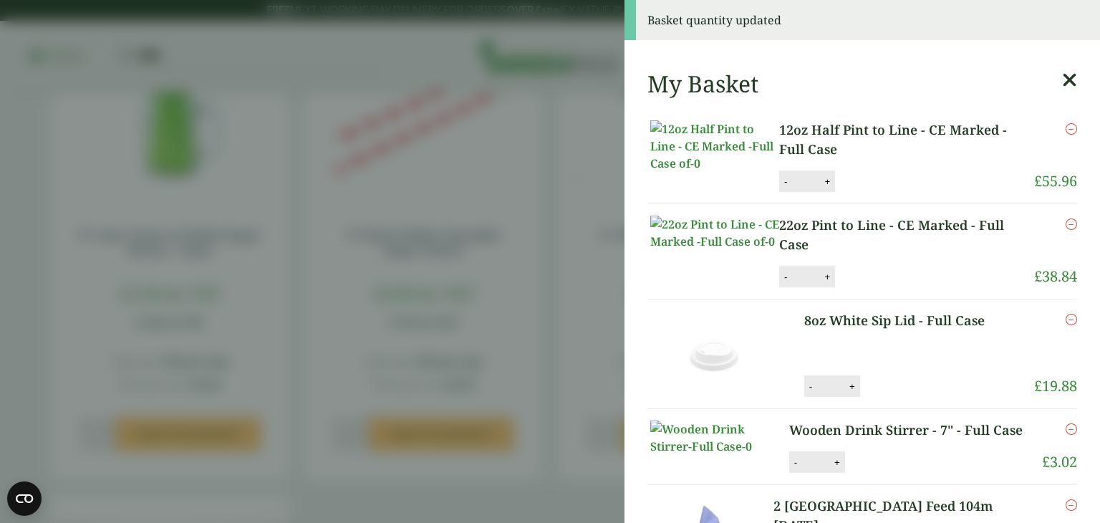
click at [1062, 81] on icon at bounding box center [1069, 80] width 15 height 20
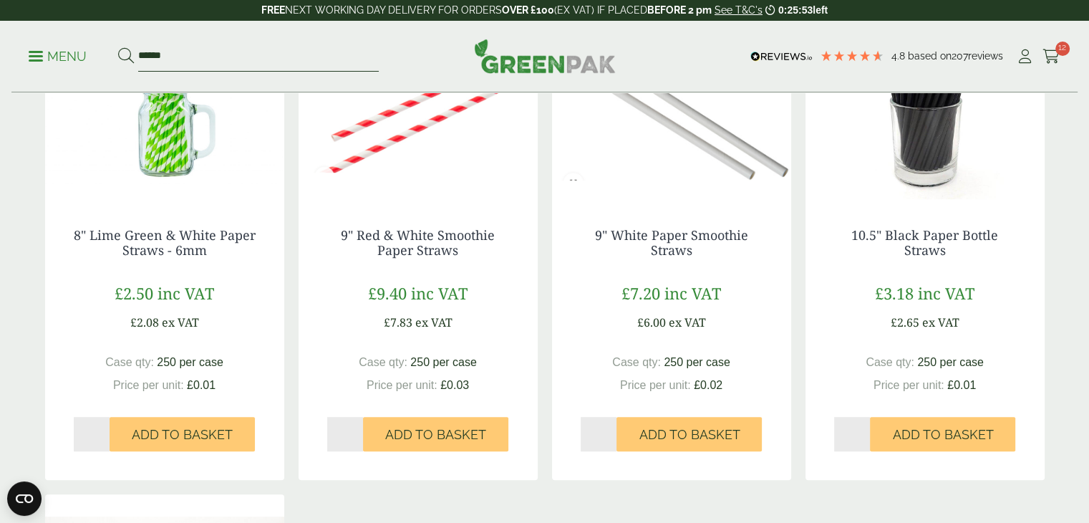
click at [171, 58] on input "******" at bounding box center [258, 57] width 241 height 30
type input "*"
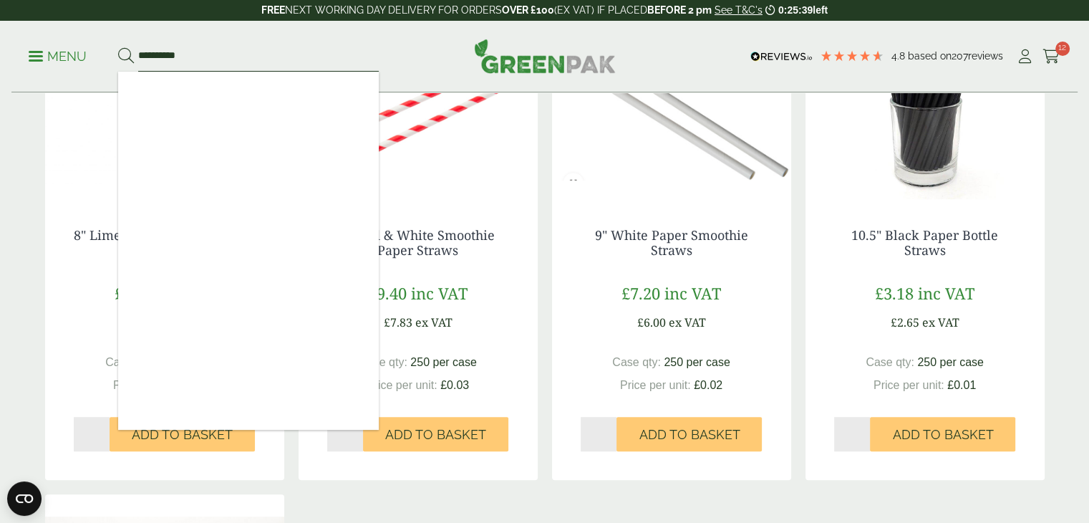
type input "**********"
click at [118, 47] on button at bounding box center [126, 56] width 16 height 19
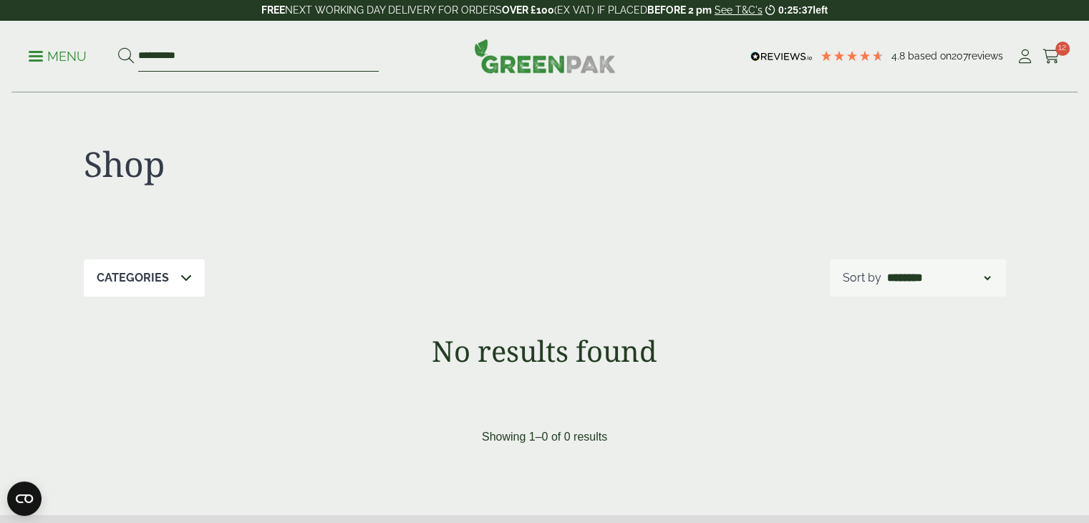
click at [195, 61] on input "**********" at bounding box center [258, 57] width 241 height 30
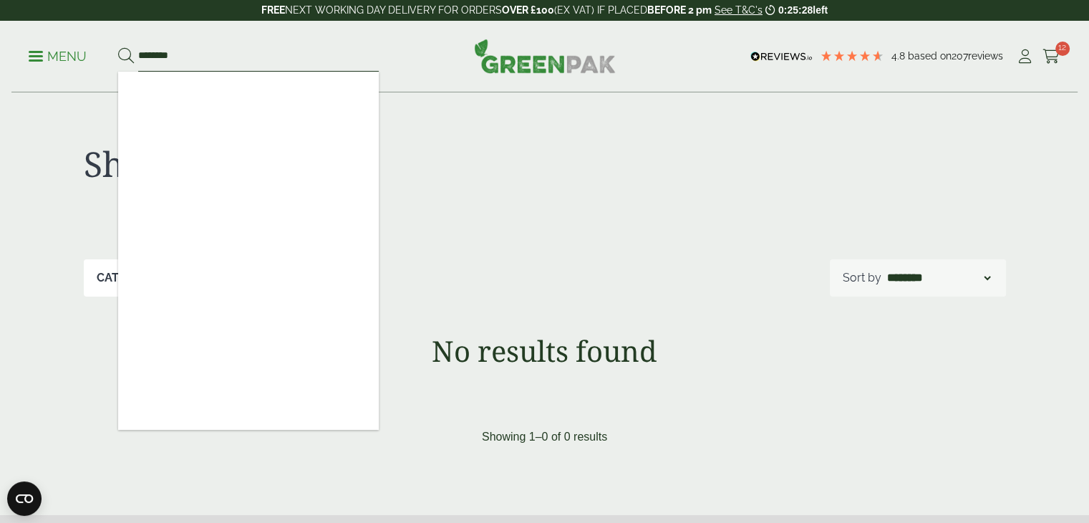
type input "********"
click at [118, 47] on button at bounding box center [126, 56] width 16 height 19
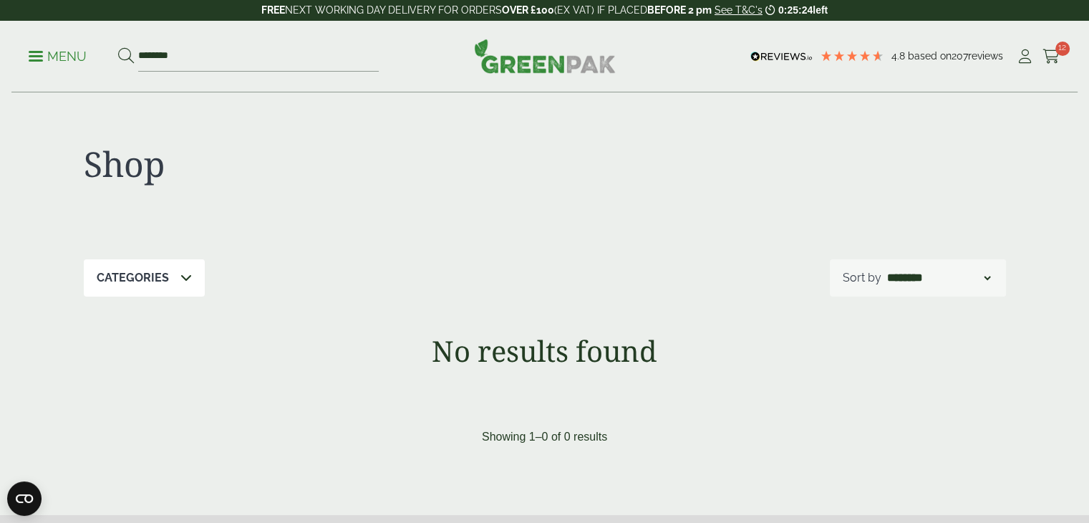
click at [38, 52] on p "Menu" at bounding box center [58, 56] width 58 height 17
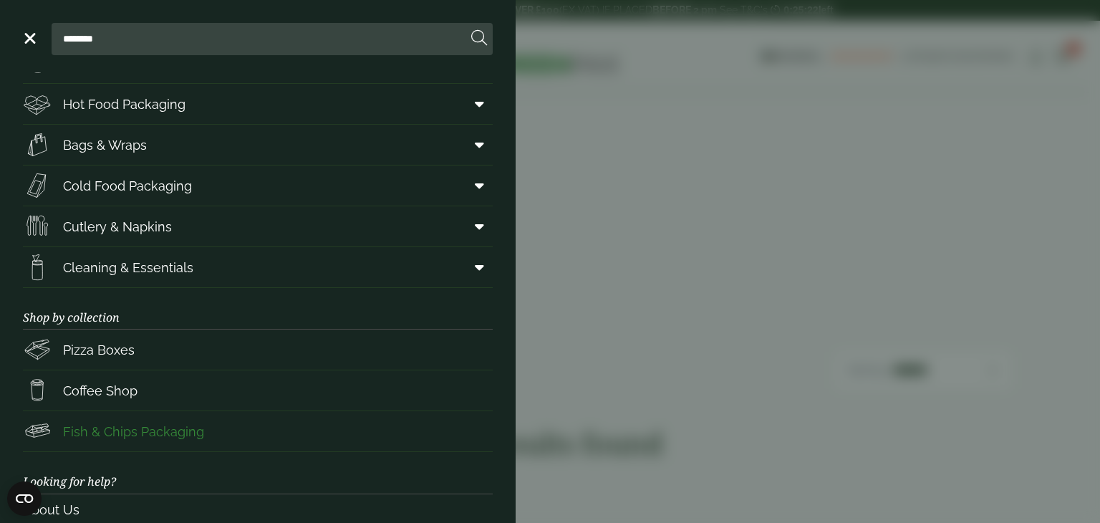
scroll to position [72, 0]
click at [165, 261] on span "Cleaning & Essentials" at bounding box center [128, 266] width 130 height 19
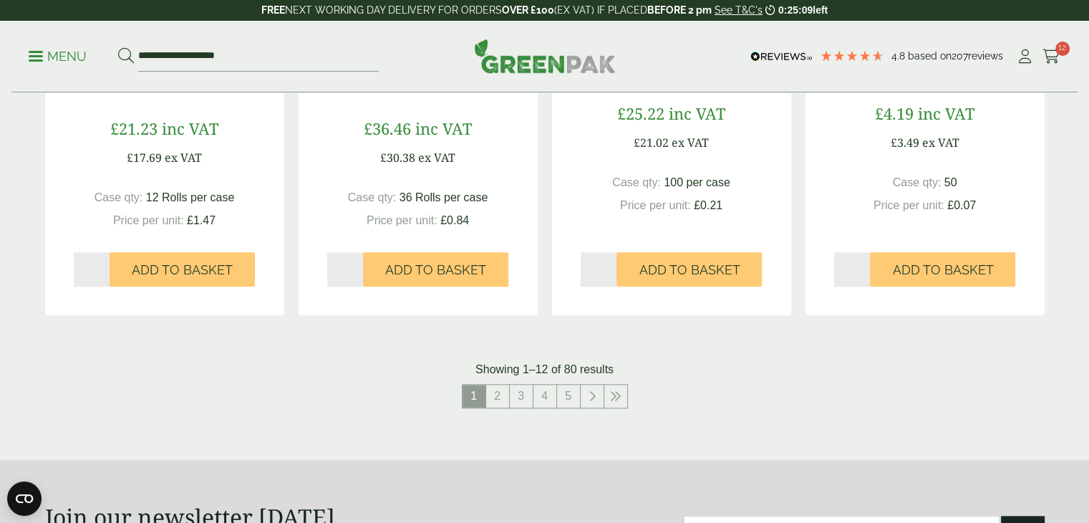
scroll to position [1576, 0]
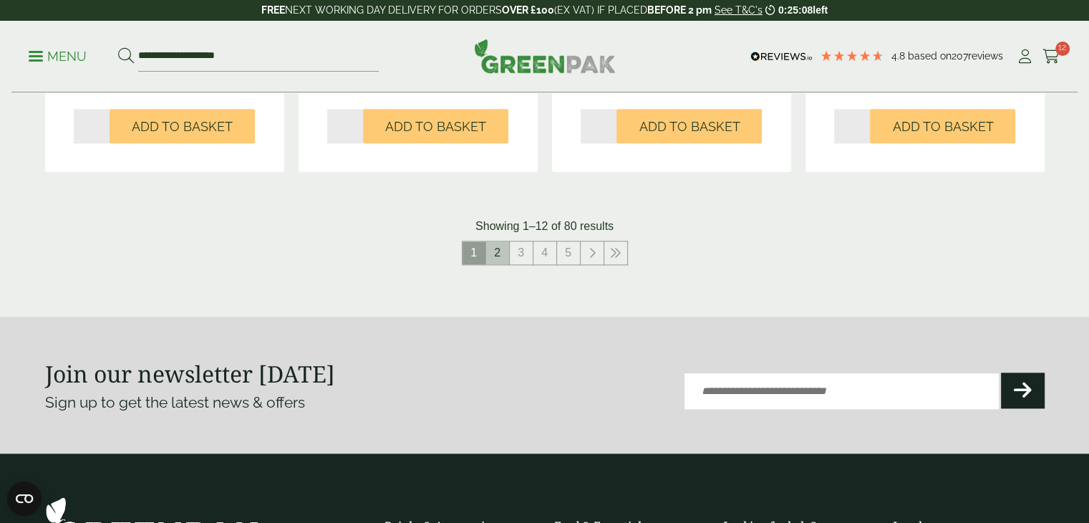
click at [492, 251] on link "2" at bounding box center [497, 252] width 23 height 23
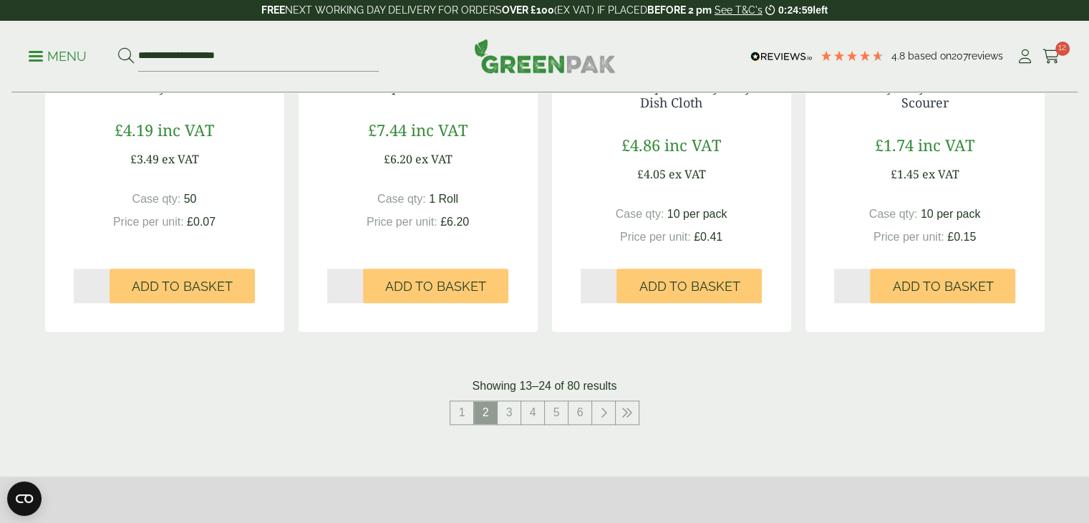
scroll to position [1432, 0]
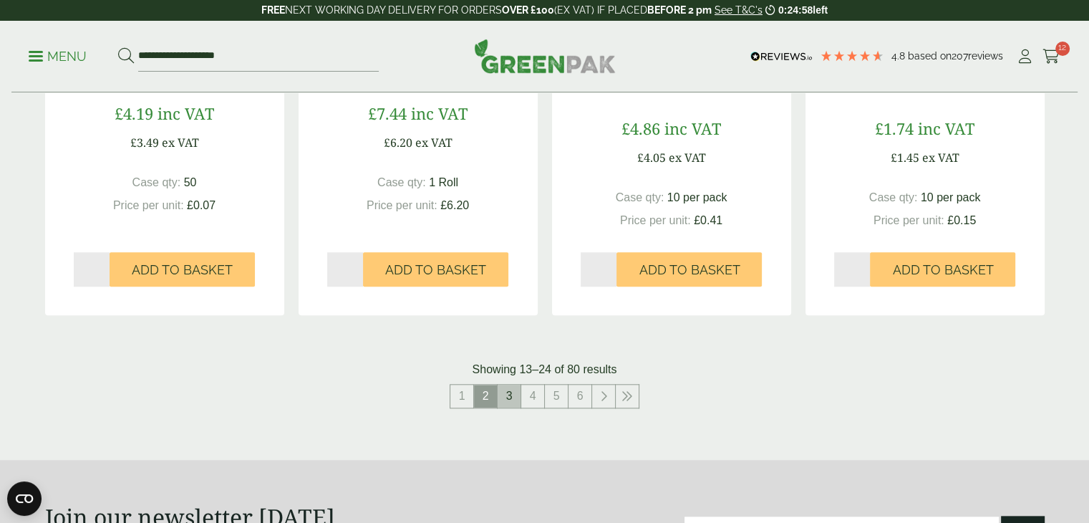
click at [508, 405] on link "3" at bounding box center [509, 396] width 23 height 23
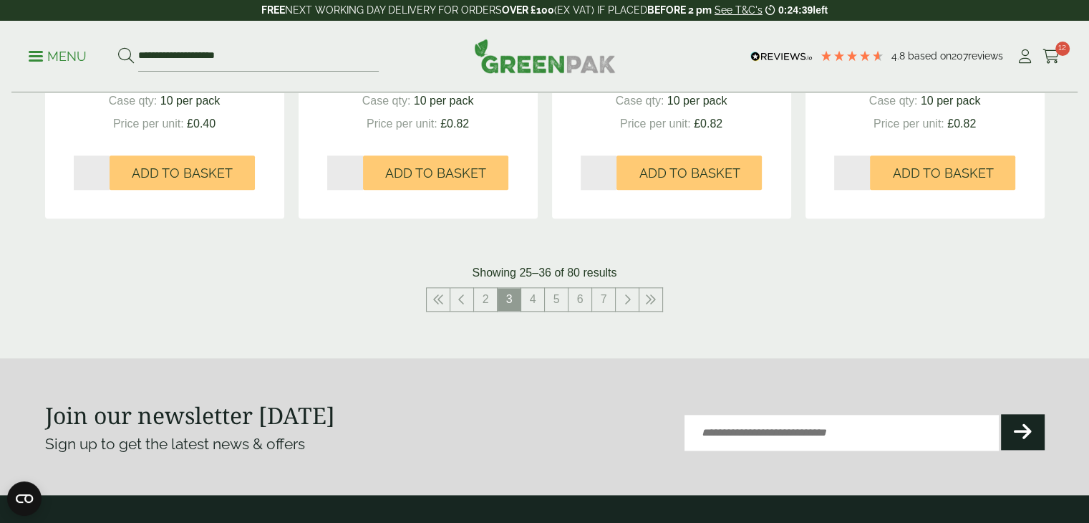
scroll to position [1576, 0]
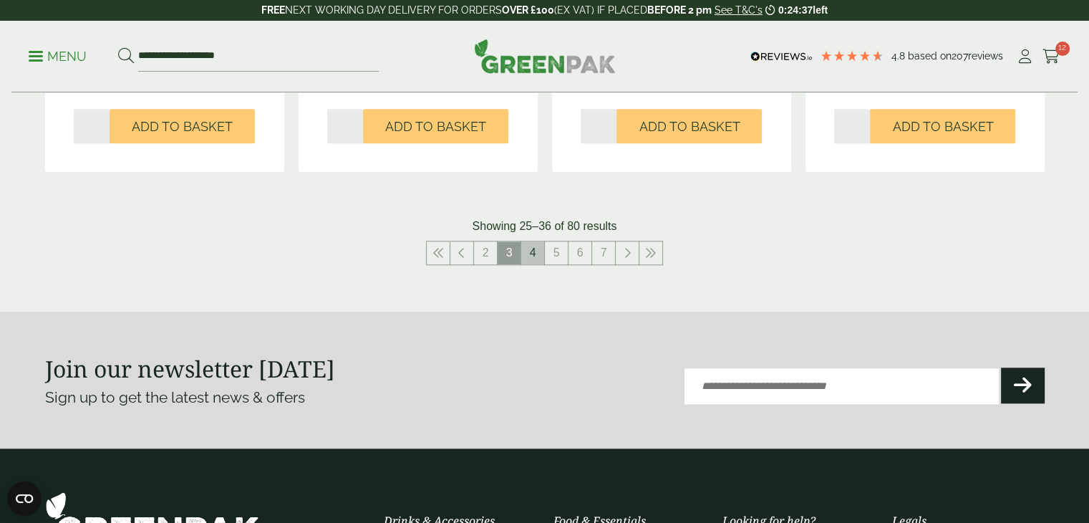
click at [534, 259] on link "4" at bounding box center [532, 252] width 23 height 23
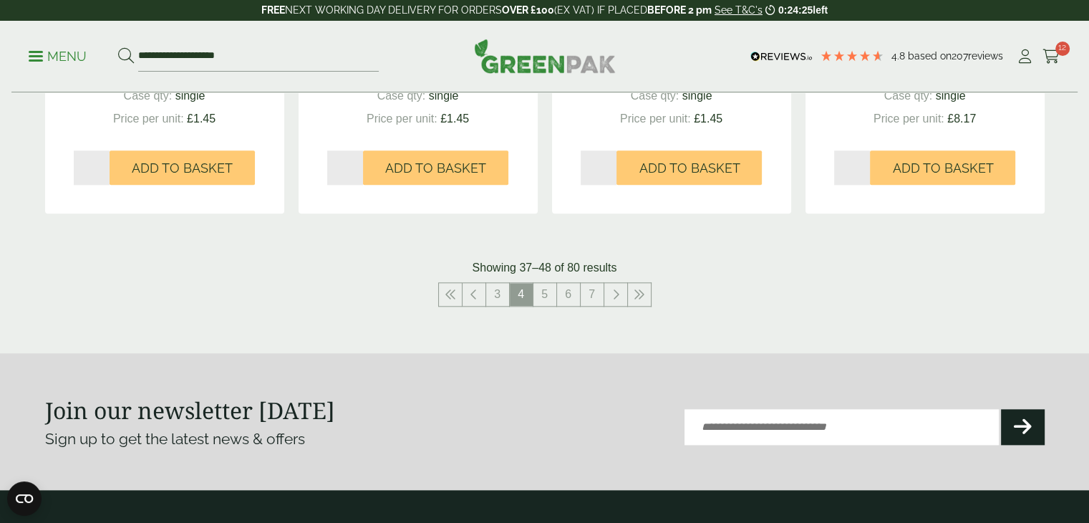
scroll to position [1576, 0]
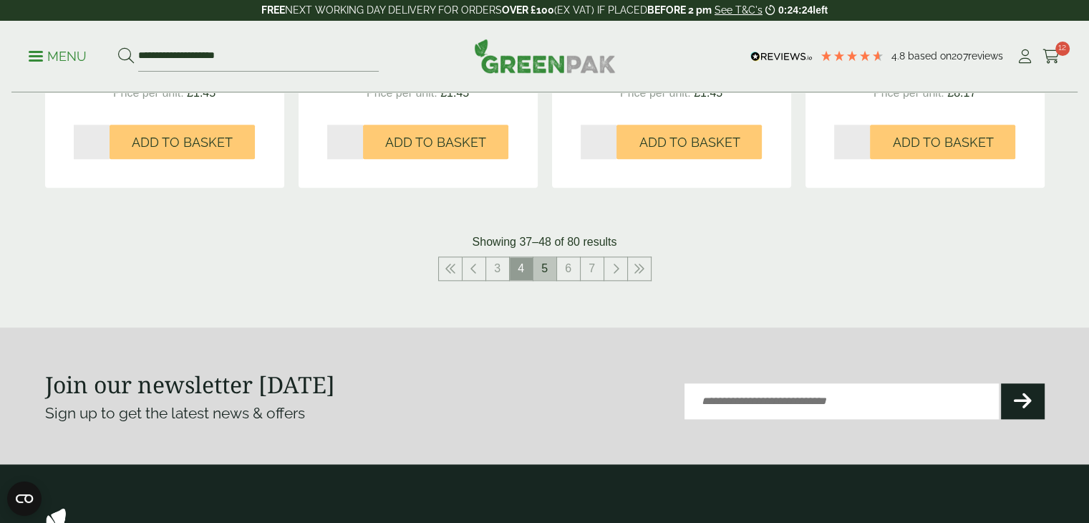
click at [543, 263] on link "5" at bounding box center [545, 268] width 23 height 23
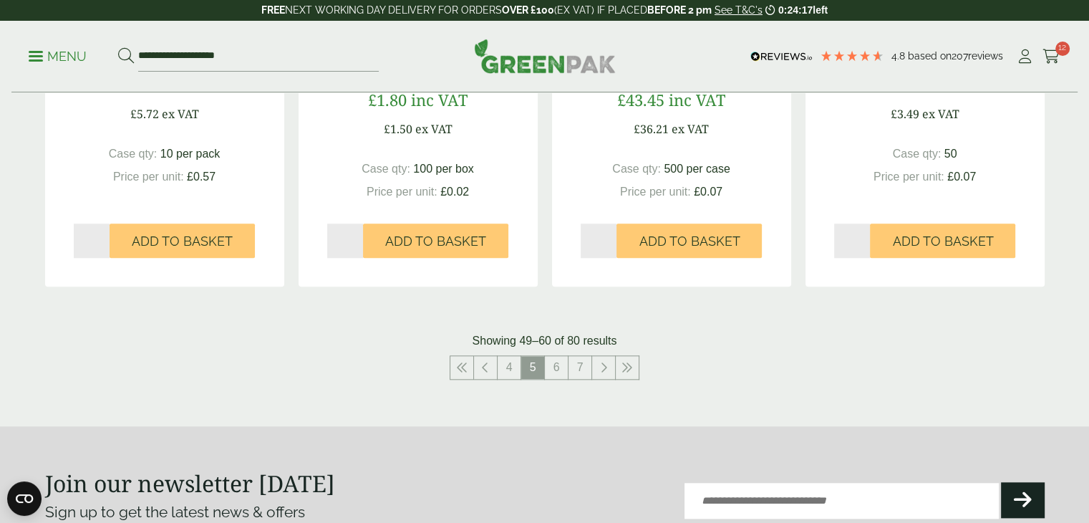
scroll to position [1504, 0]
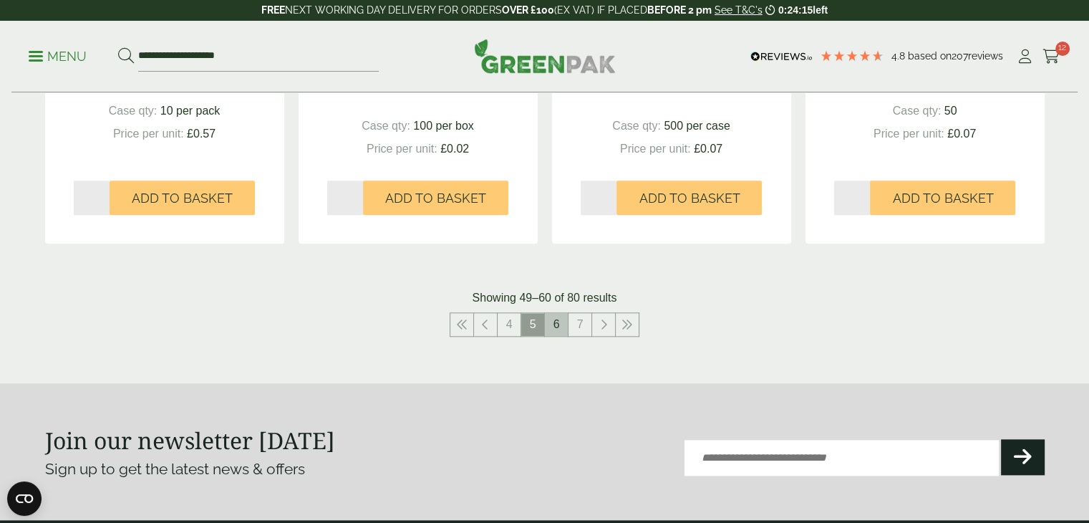
click at [564, 319] on link "6" at bounding box center [556, 324] width 23 height 23
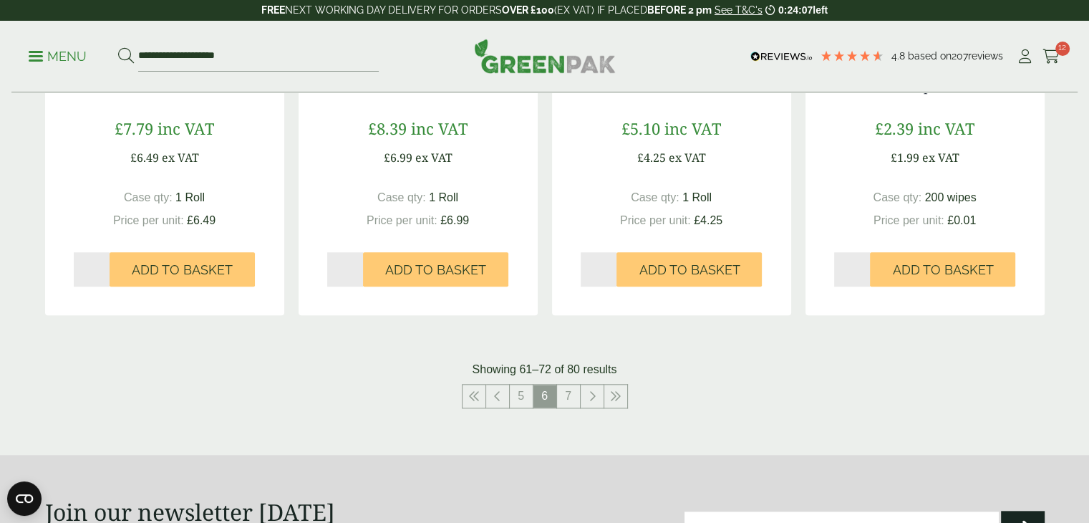
scroll to position [1576, 0]
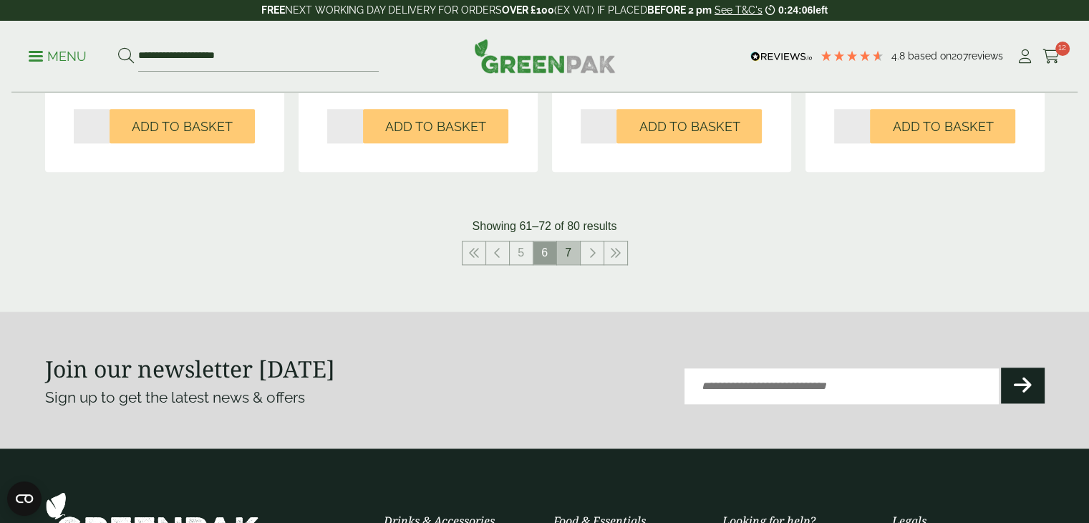
click at [573, 251] on link "7" at bounding box center [568, 252] width 23 height 23
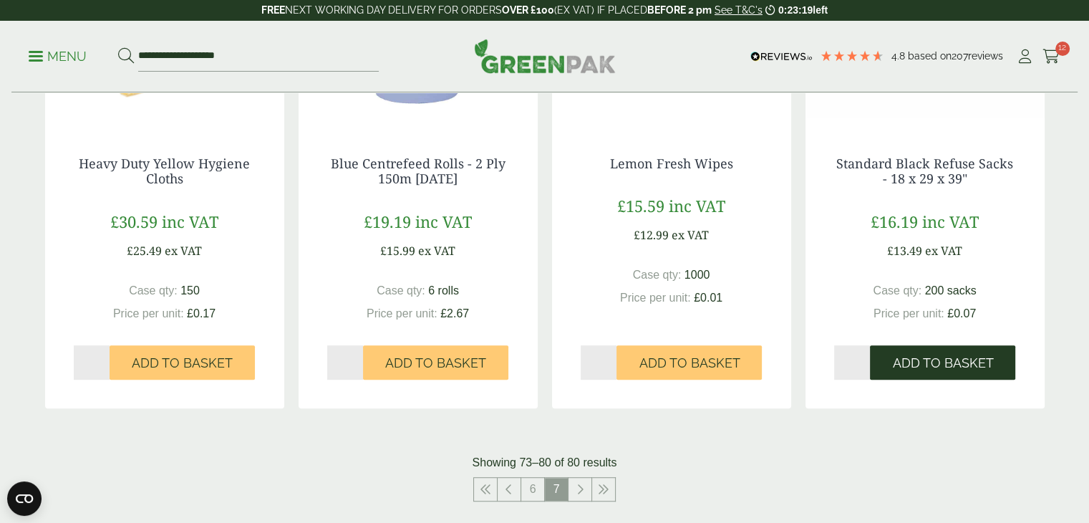
scroll to position [910, 0]
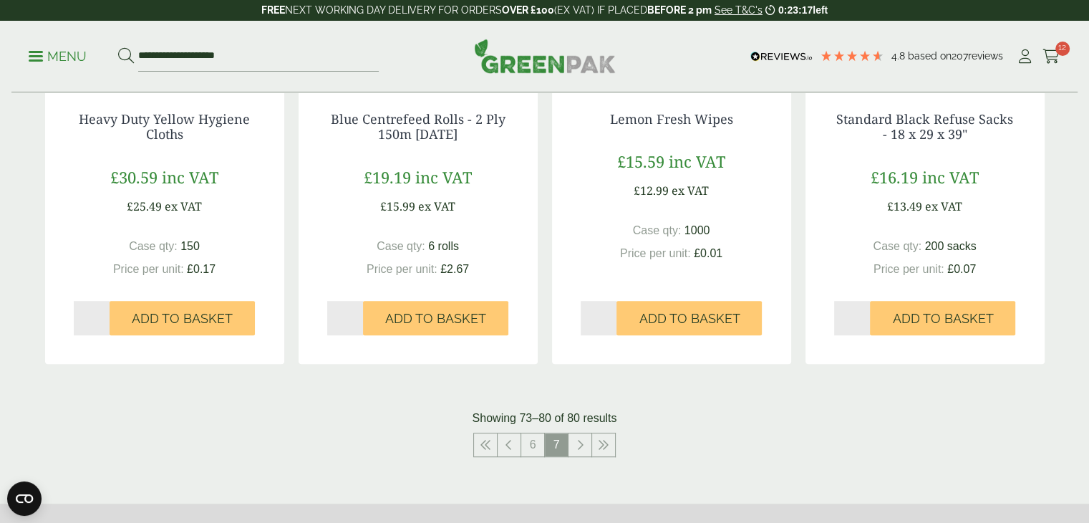
click at [865, 312] on input "*" at bounding box center [852, 318] width 37 height 34
type input "*"
click at [866, 319] on input "*" at bounding box center [852, 318] width 37 height 34
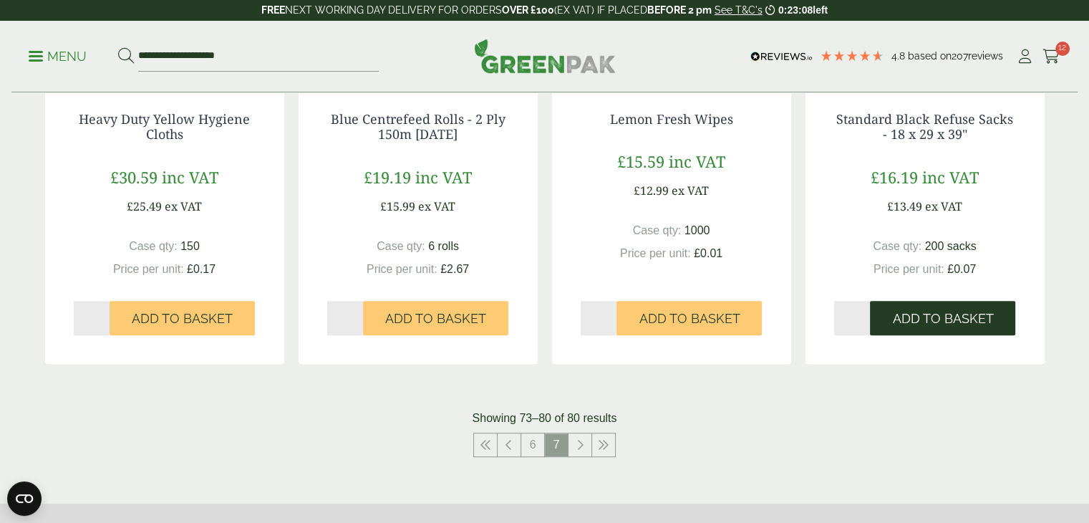
click at [918, 317] on span "Add to Basket" at bounding box center [942, 319] width 101 height 16
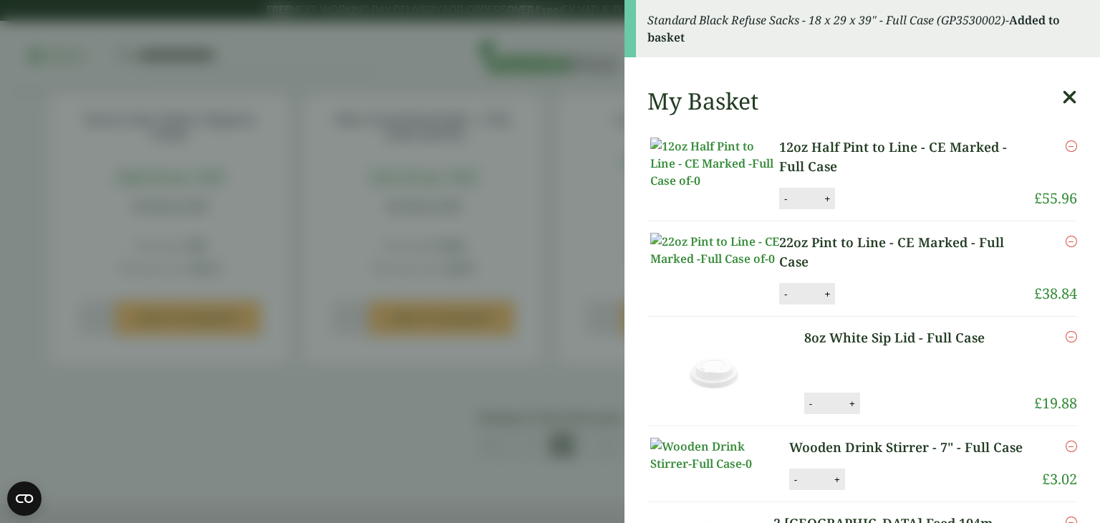
click at [607, 290] on aside "Standard Black Refuse Sacks - 18 x 29 x 39" - Full Case (GP3530002) - Added to …" at bounding box center [550, 261] width 1100 height 523
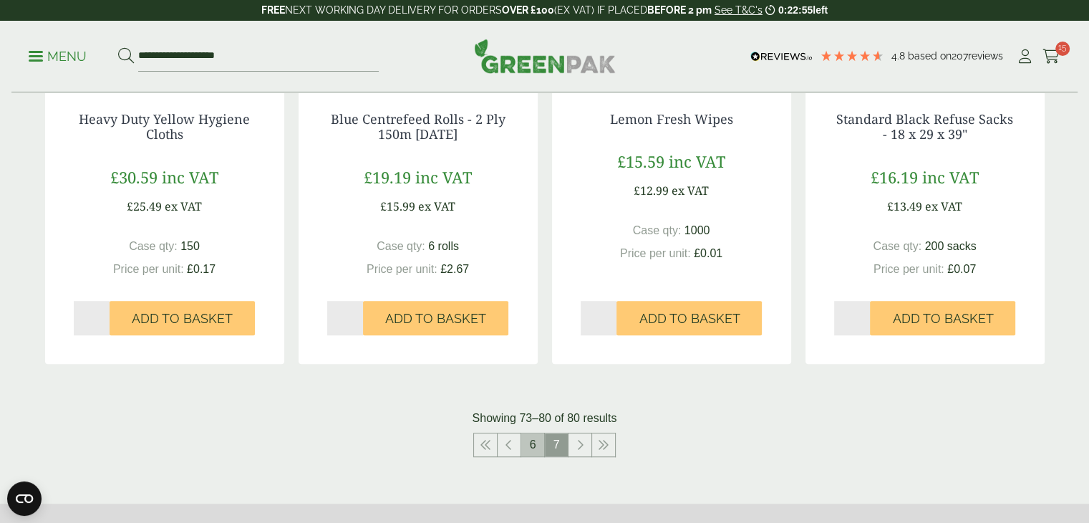
click at [536, 439] on link "6" at bounding box center [532, 444] width 23 height 23
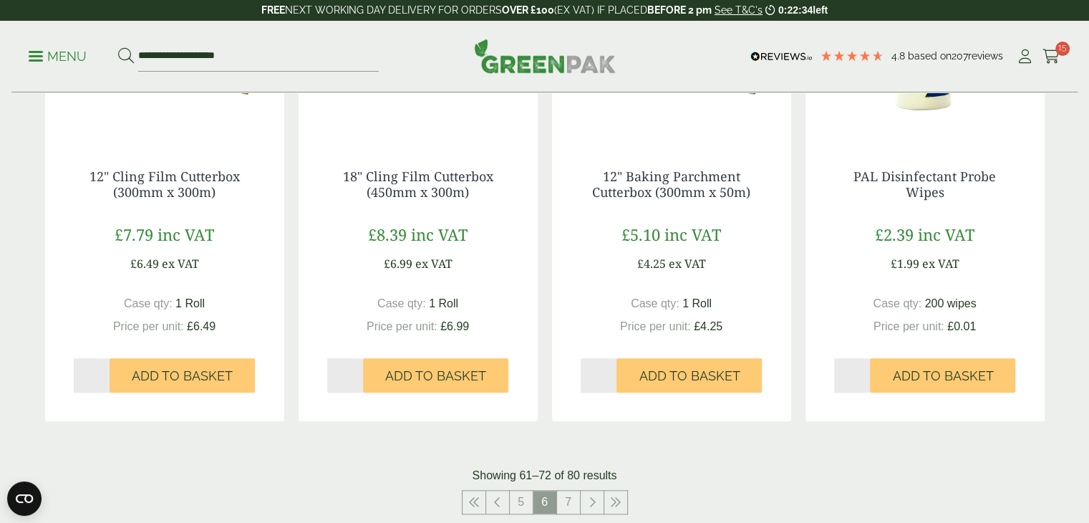
scroll to position [1339, 0]
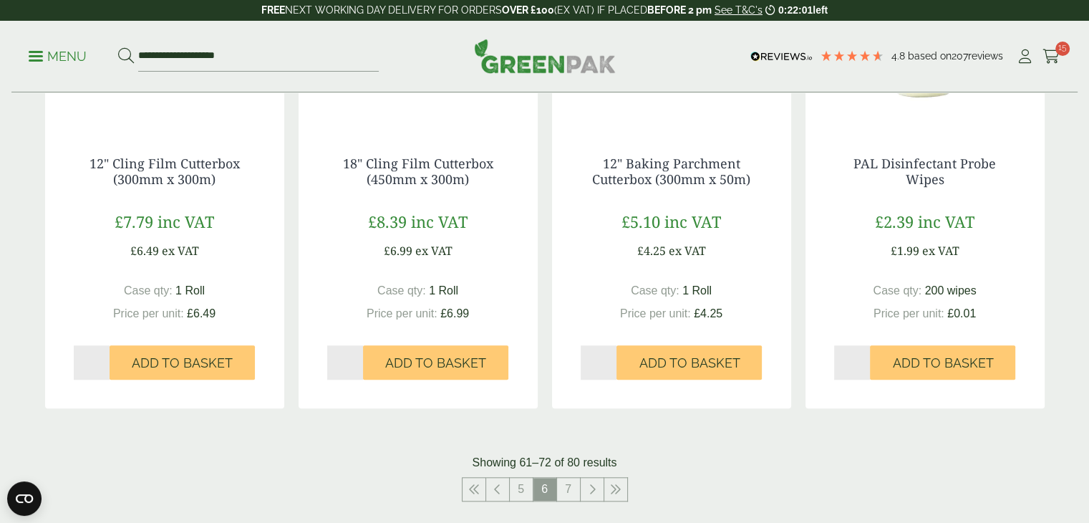
type input "*"
click at [357, 359] on input "*" at bounding box center [345, 362] width 37 height 34
click at [398, 362] on span "Add to Basket" at bounding box center [435, 363] width 101 height 16
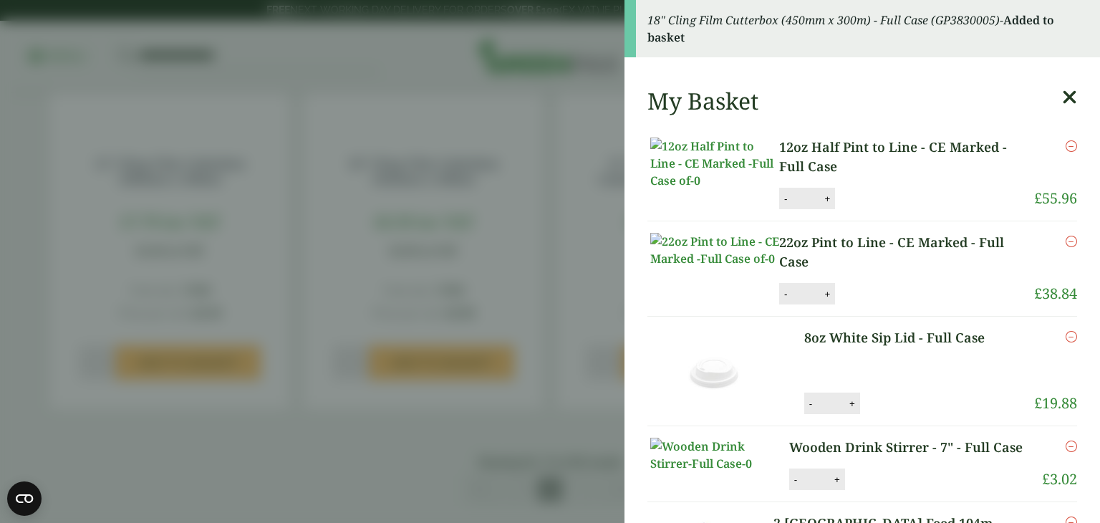
click at [1062, 96] on icon at bounding box center [1069, 97] width 15 height 20
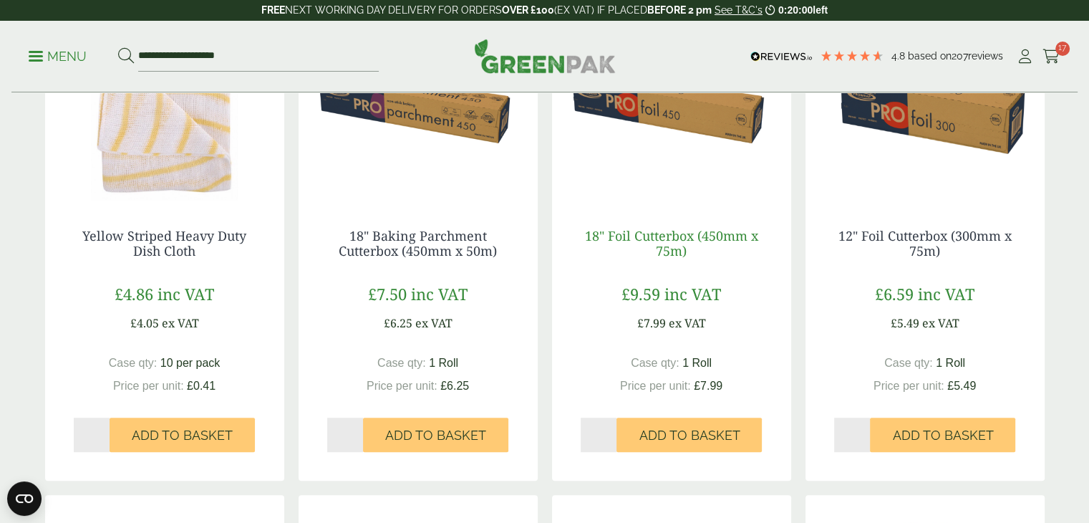
scroll to position [838, 0]
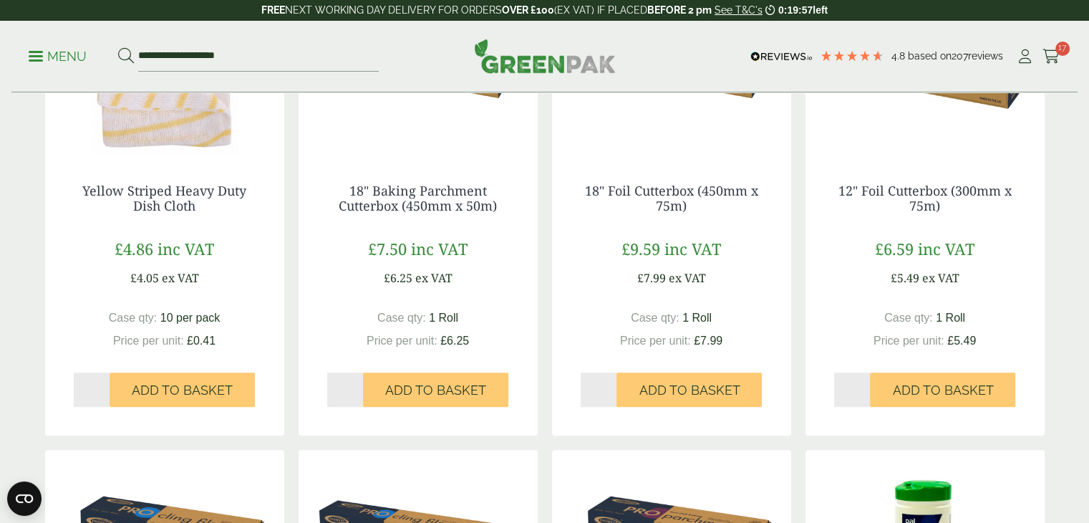
type input "*"
click at [612, 383] on input "*" at bounding box center [599, 389] width 37 height 34
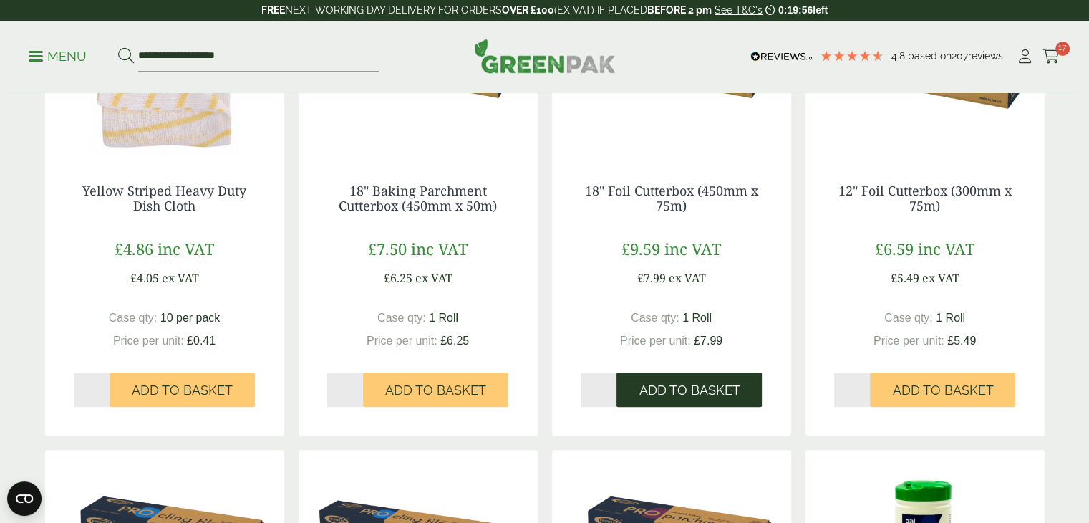
click at [679, 382] on span "Add to Basket" at bounding box center [689, 390] width 101 height 16
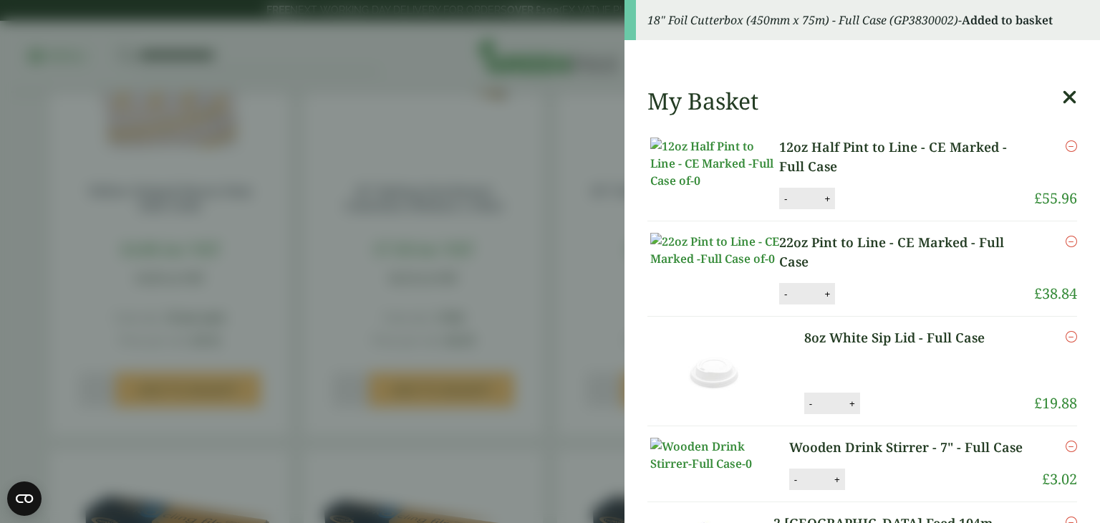
click at [1062, 95] on icon at bounding box center [1069, 97] width 15 height 20
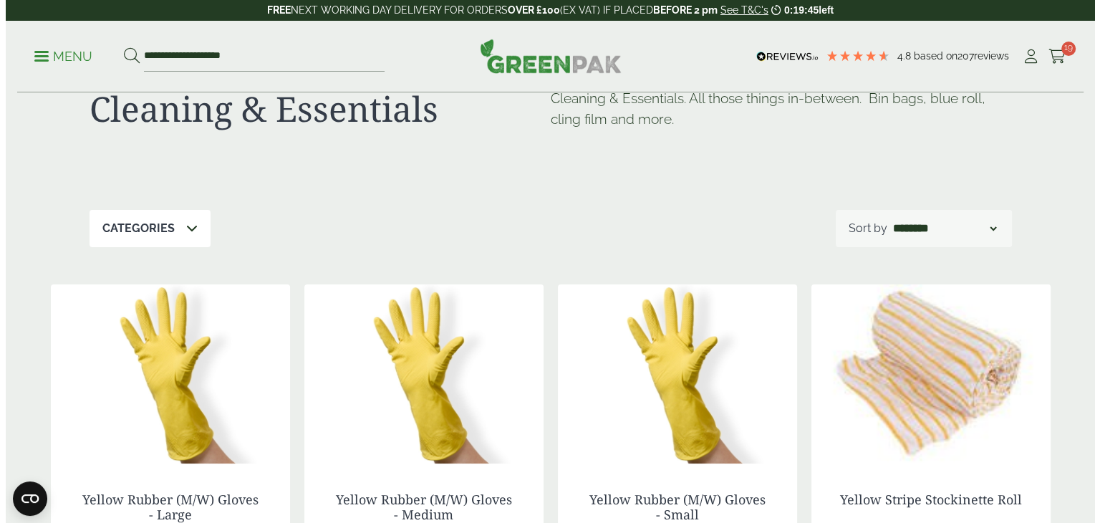
scroll to position [0, 0]
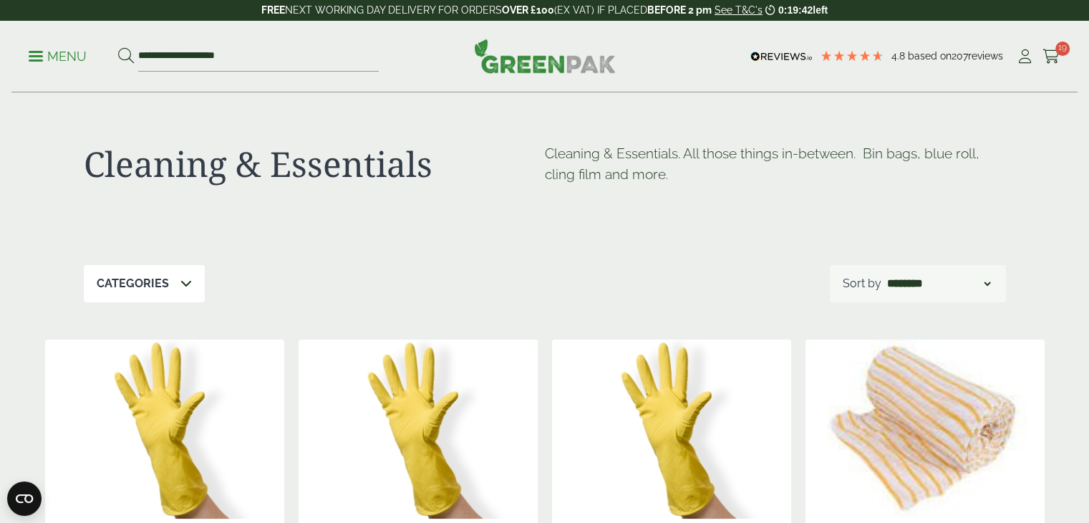
click at [37, 55] on span at bounding box center [36, 56] width 14 height 2
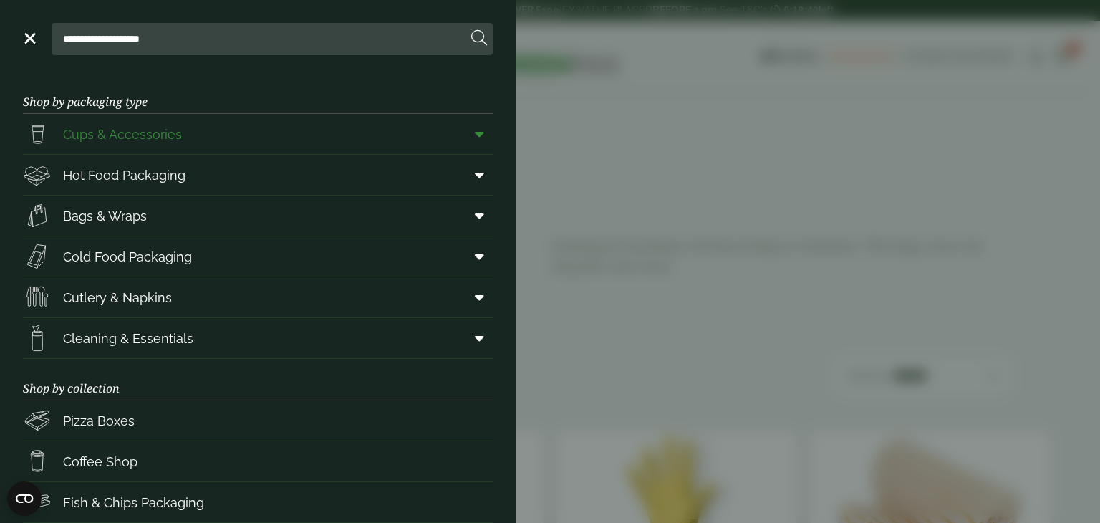
click at [92, 132] on span "Cups & Accessories" at bounding box center [122, 134] width 119 height 19
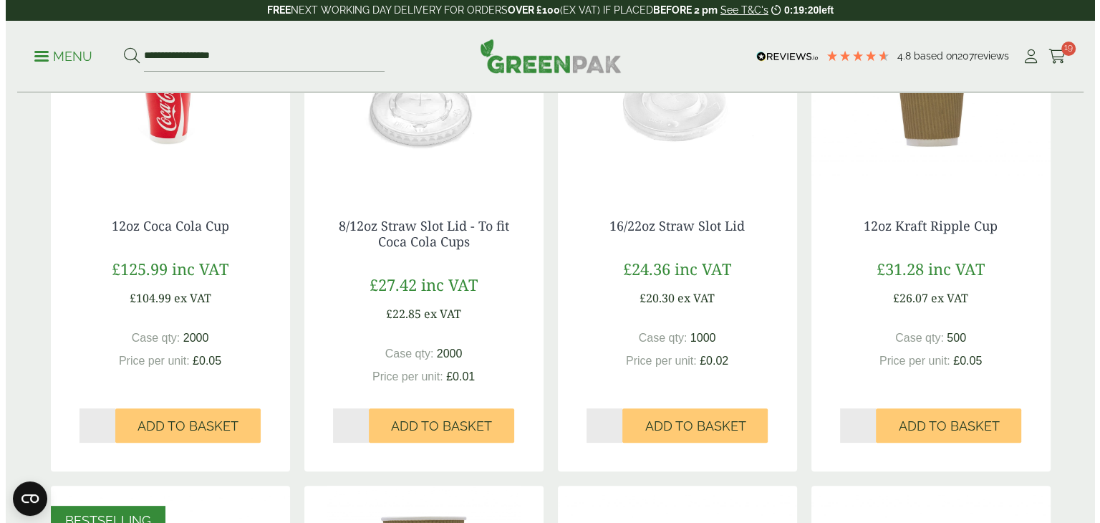
scroll to position [358, 0]
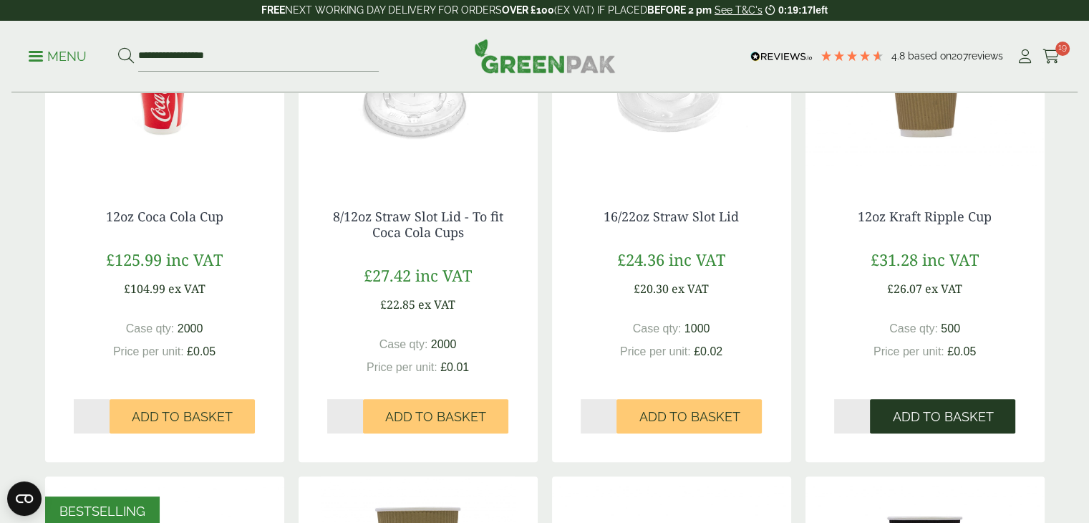
click at [924, 423] on span "Add to Basket" at bounding box center [942, 417] width 101 height 16
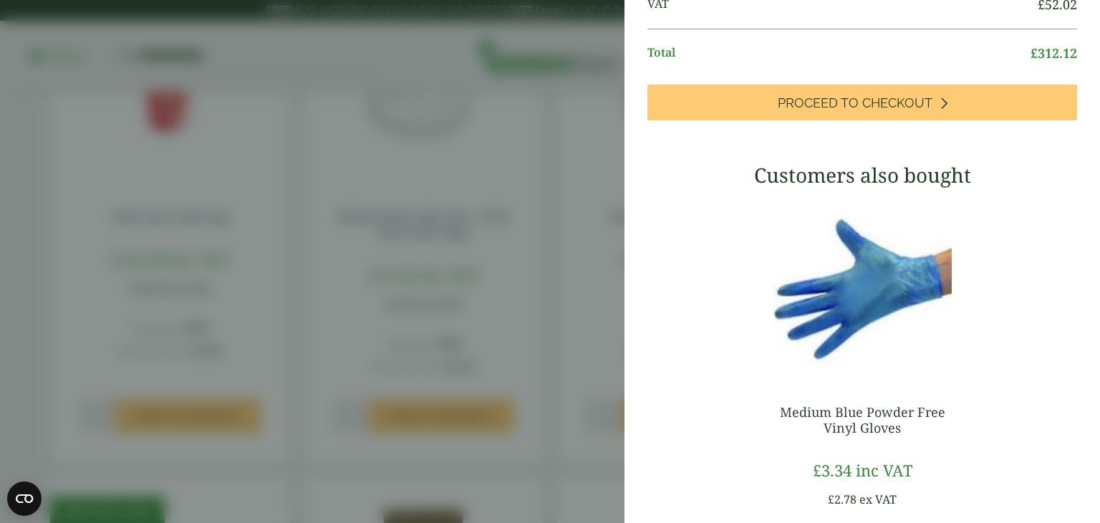
scroll to position [1087, 0]
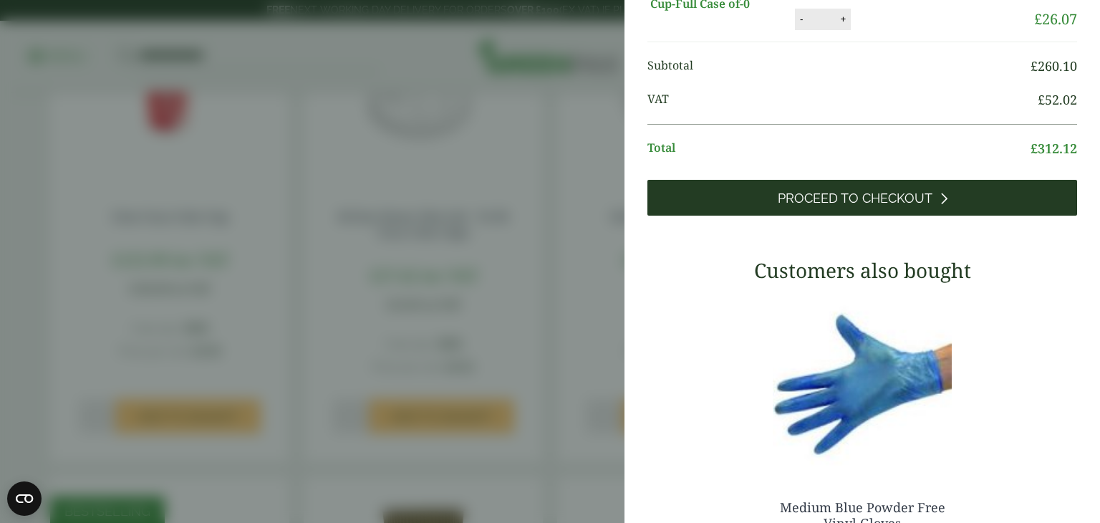
click at [902, 206] on span "Proceed to Checkout" at bounding box center [855, 199] width 155 height 16
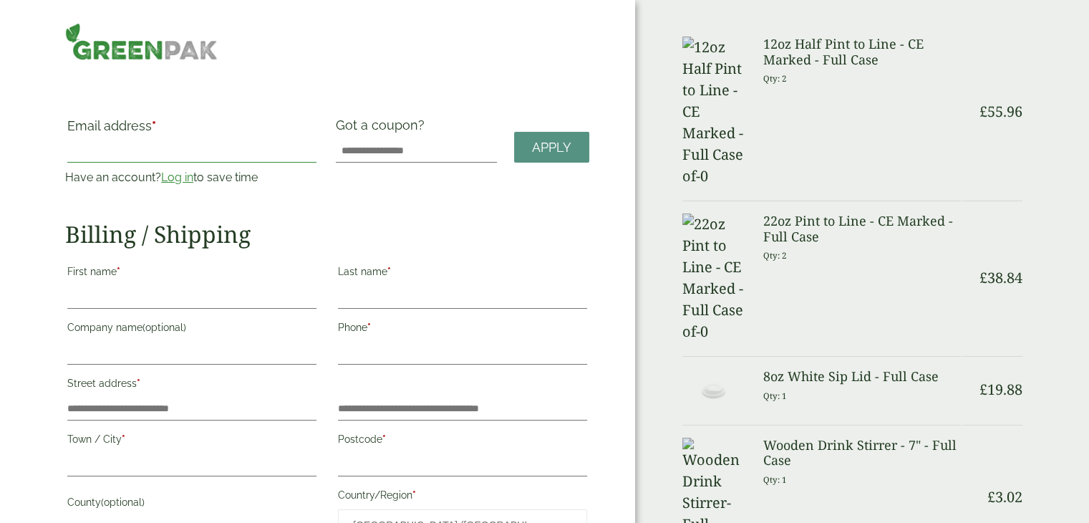
click at [113, 153] on input "Email address *" at bounding box center [191, 151] width 249 height 23
type input "**********"
click at [452, 216] on div "**********" at bounding box center [327, 400] width 524 height 566
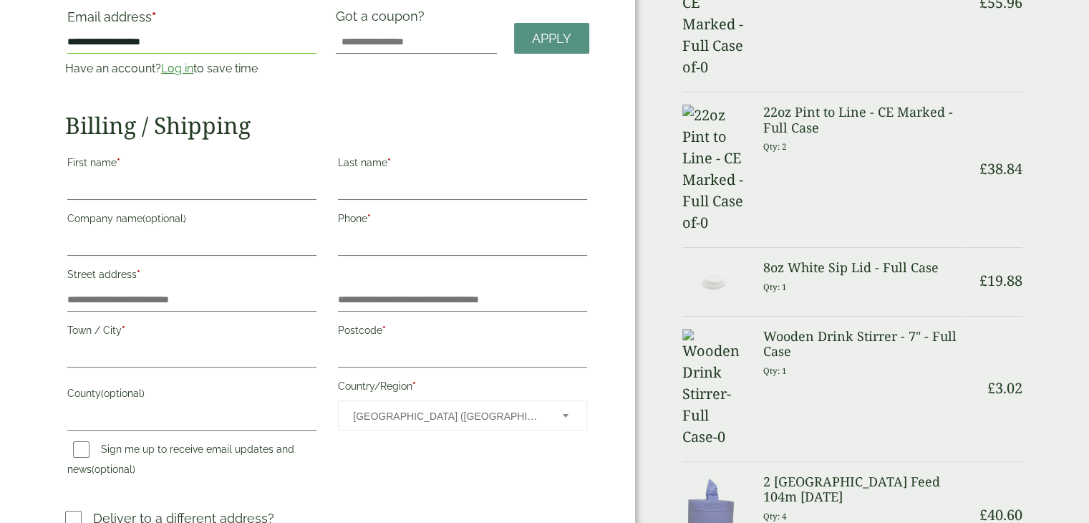
scroll to position [143, 0]
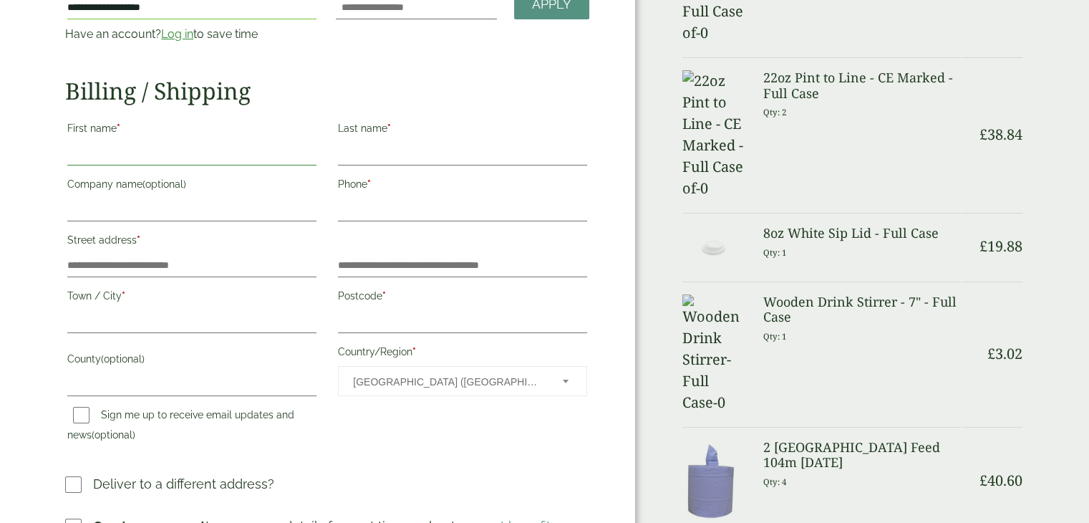
click at [93, 150] on input "First name *" at bounding box center [191, 154] width 249 height 23
type input "*****"
click at [380, 153] on input "Last name *" at bounding box center [462, 154] width 249 height 23
type input "******"
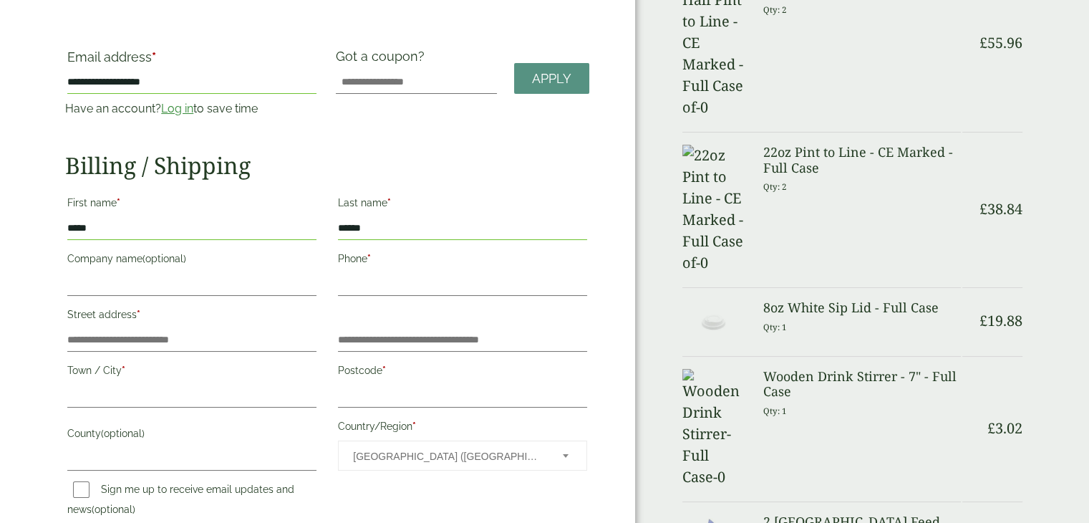
scroll to position [0, 0]
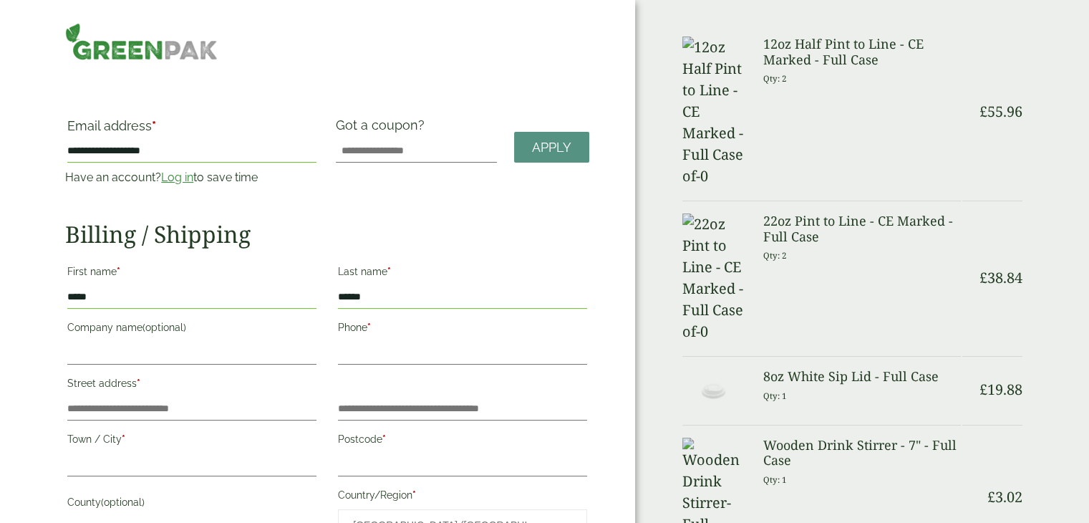
click at [175, 178] on link "Log in" at bounding box center [177, 177] width 32 height 14
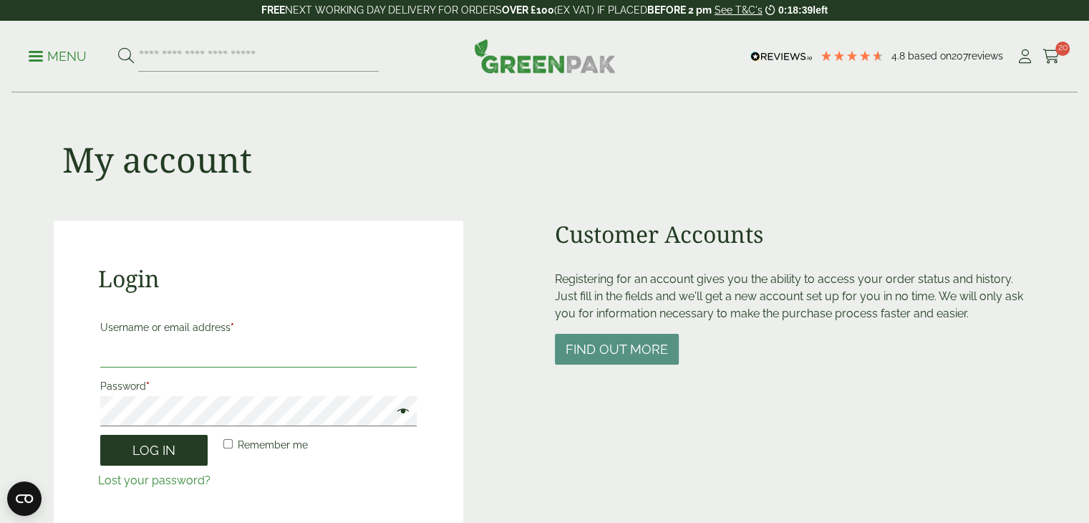
type input "**********"
click at [158, 443] on button "Log in" at bounding box center [153, 450] width 107 height 31
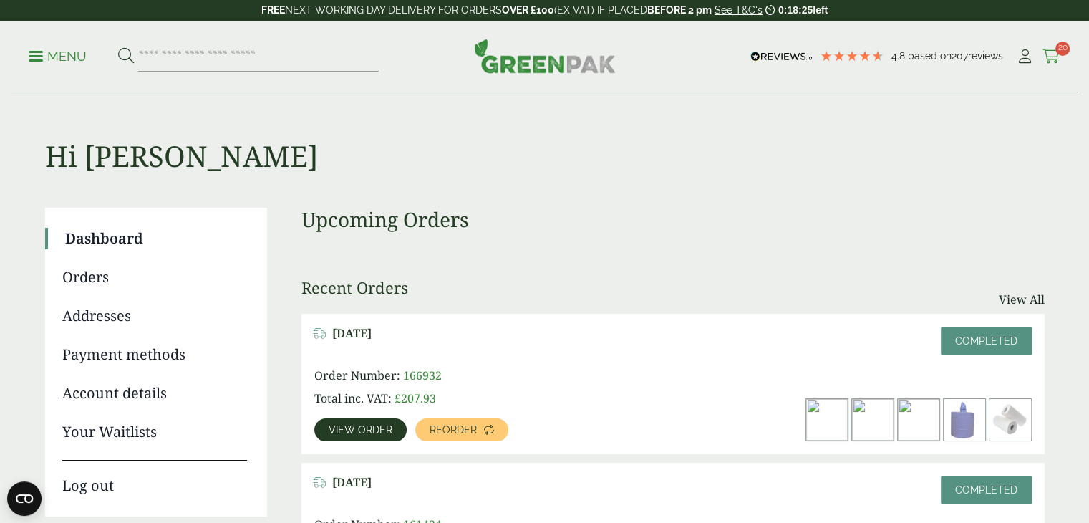
click at [1051, 49] on icon at bounding box center [1052, 56] width 18 height 14
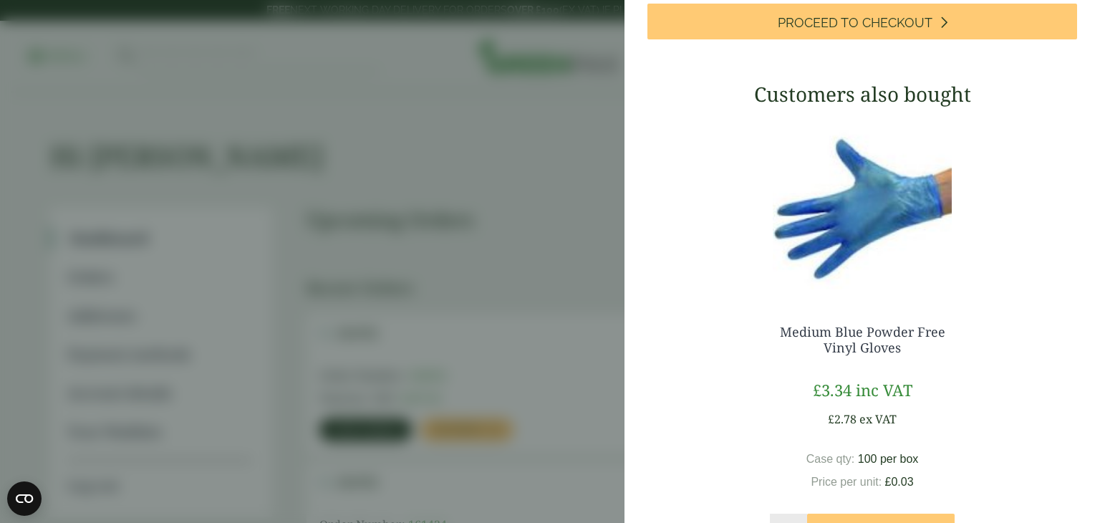
scroll to position [1289, 0]
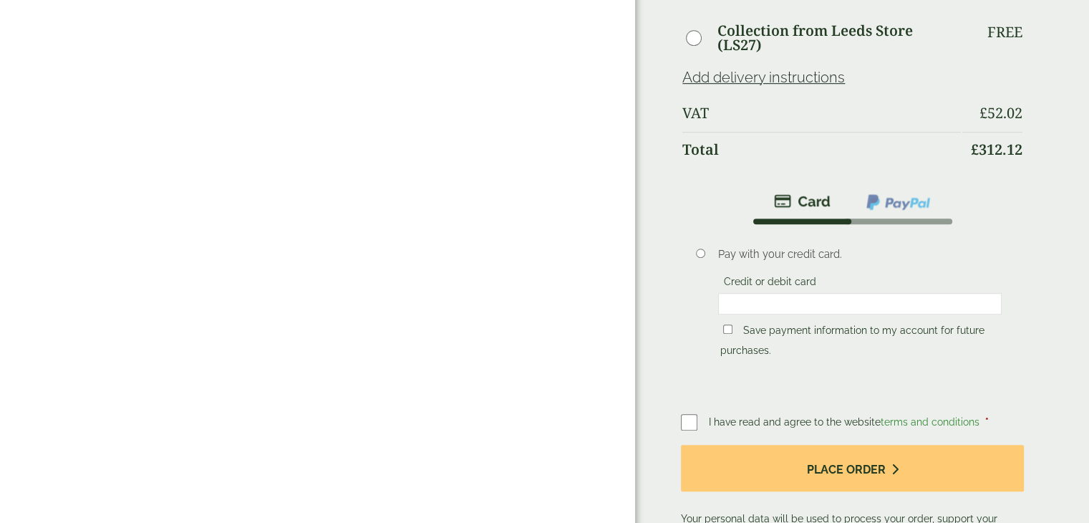
scroll to position [1003, 0]
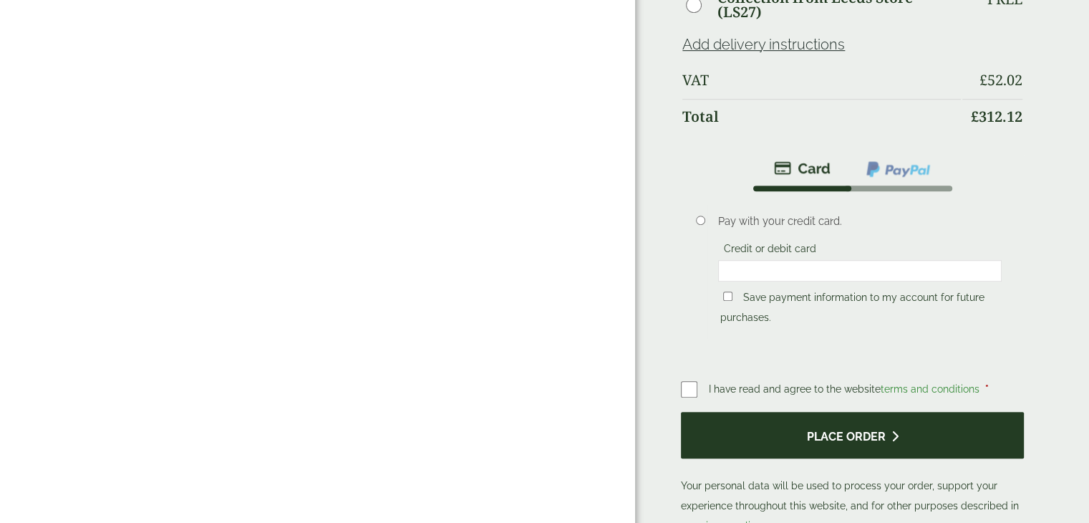
click at [851, 425] on button "Place order" at bounding box center [852, 435] width 343 height 47
click at [757, 413] on button "Place order" at bounding box center [852, 435] width 343 height 47
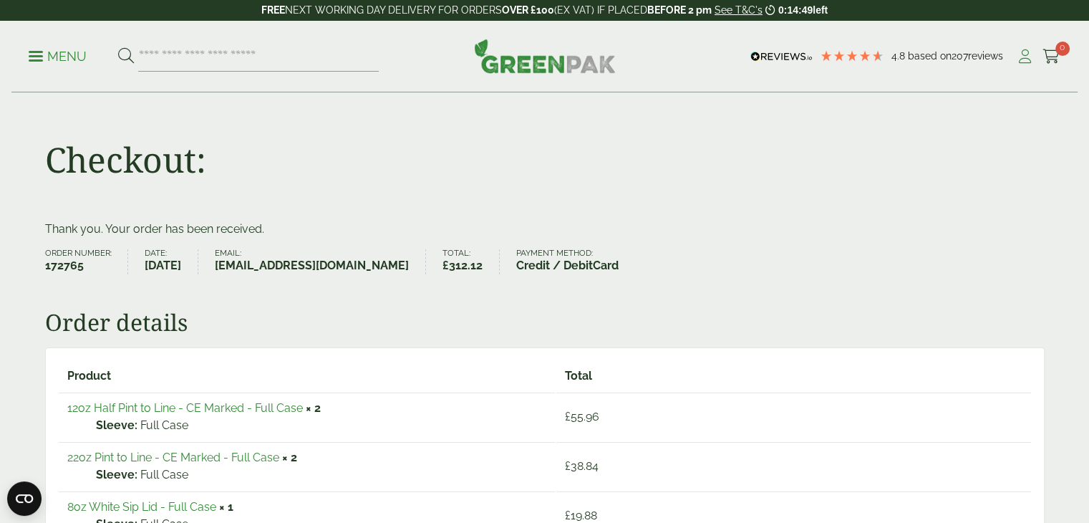
click at [1028, 58] on icon at bounding box center [1025, 56] width 18 height 14
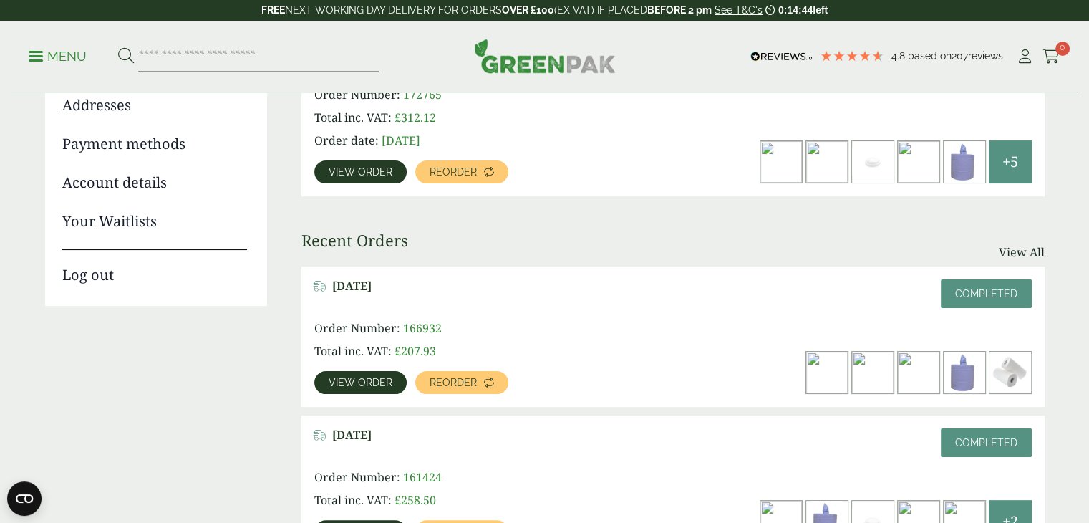
scroll to position [215, 0]
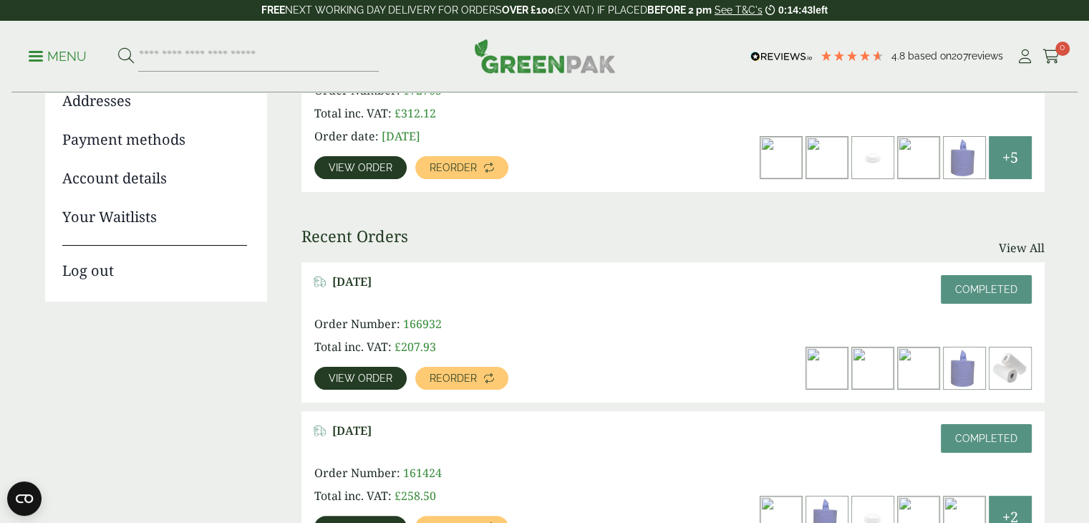
click at [102, 268] on link "Log out" at bounding box center [154, 263] width 185 height 37
